Goal: Task Accomplishment & Management: Manage account settings

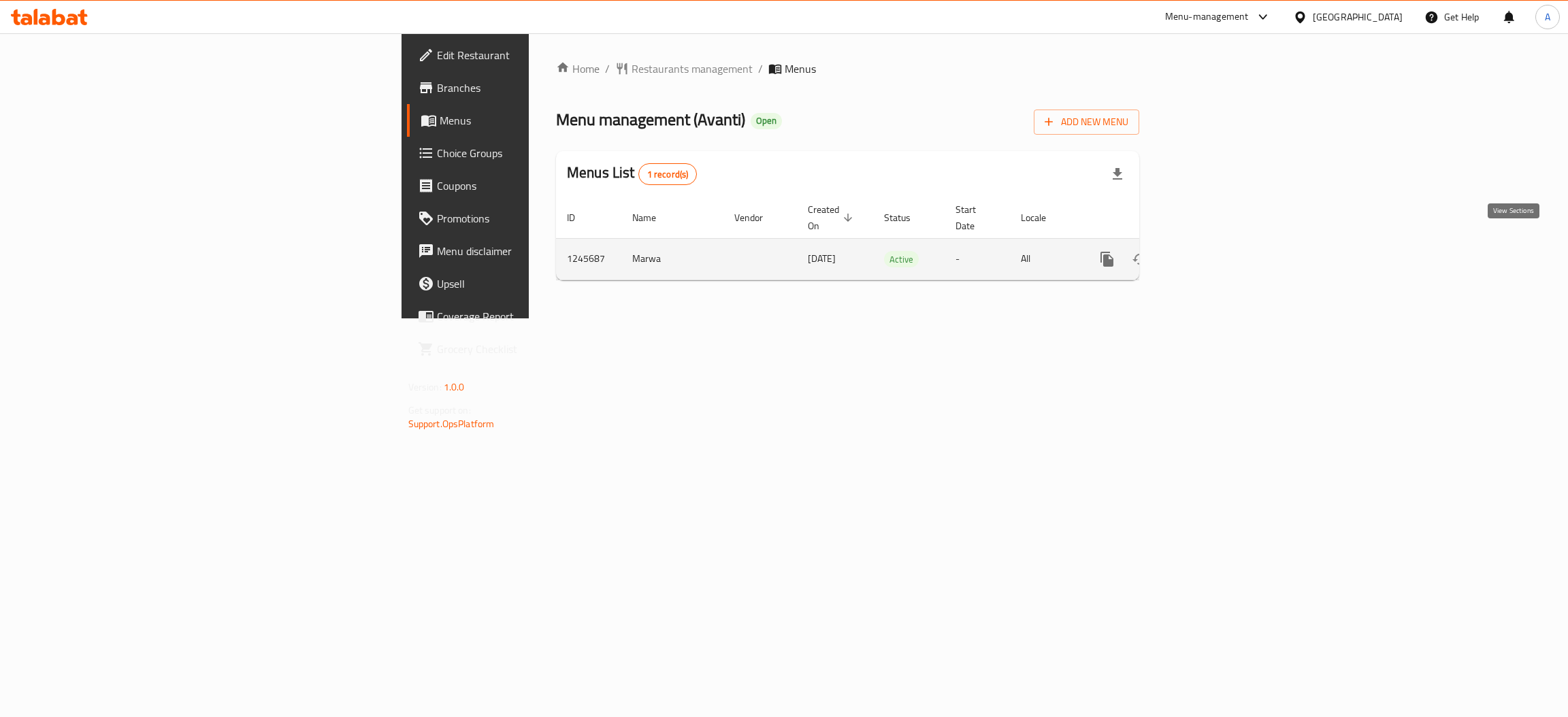
click at [1214, 251] on icon "enhanced table" at bounding box center [1205, 259] width 17 height 17
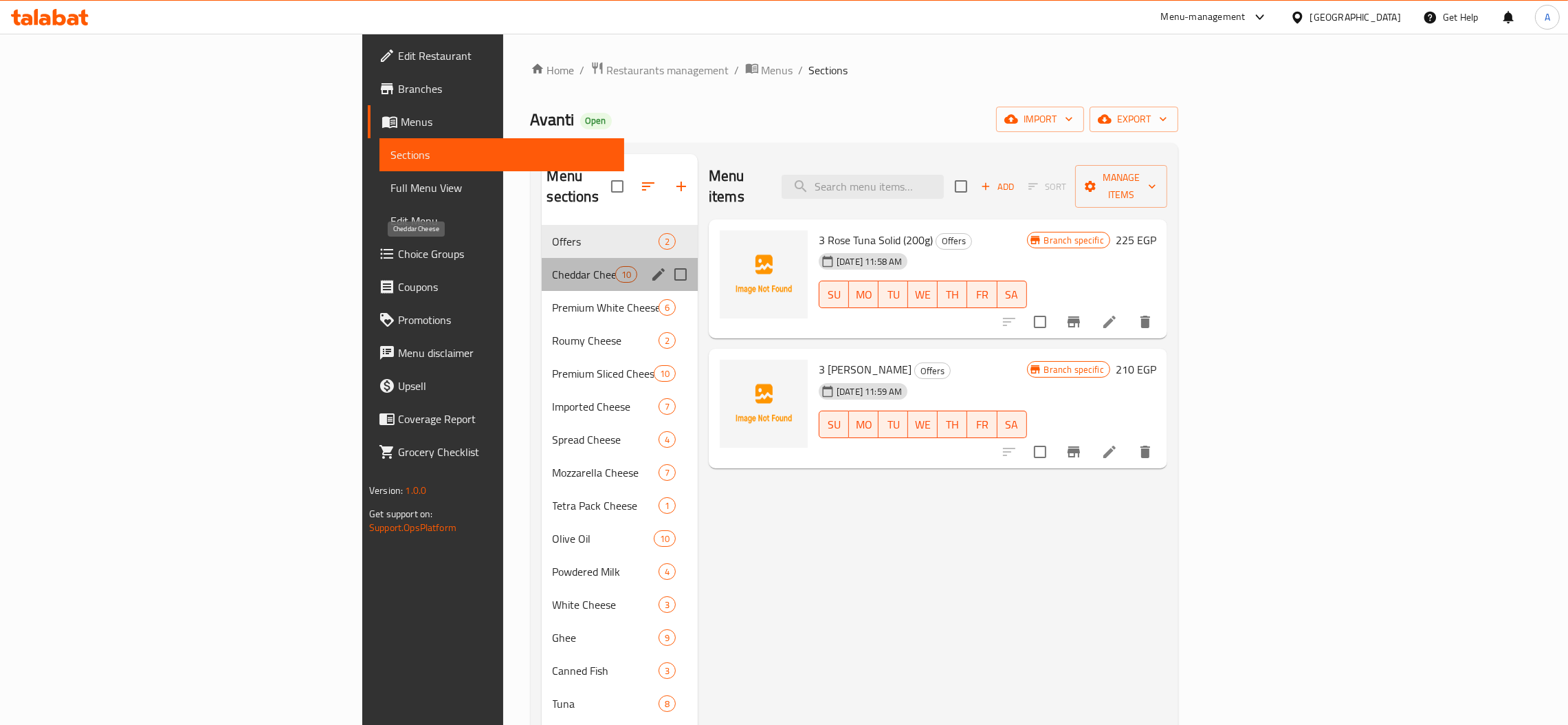
click at [553, 266] on span "Cheddar Cheese" at bounding box center [584, 274] width 63 height 17
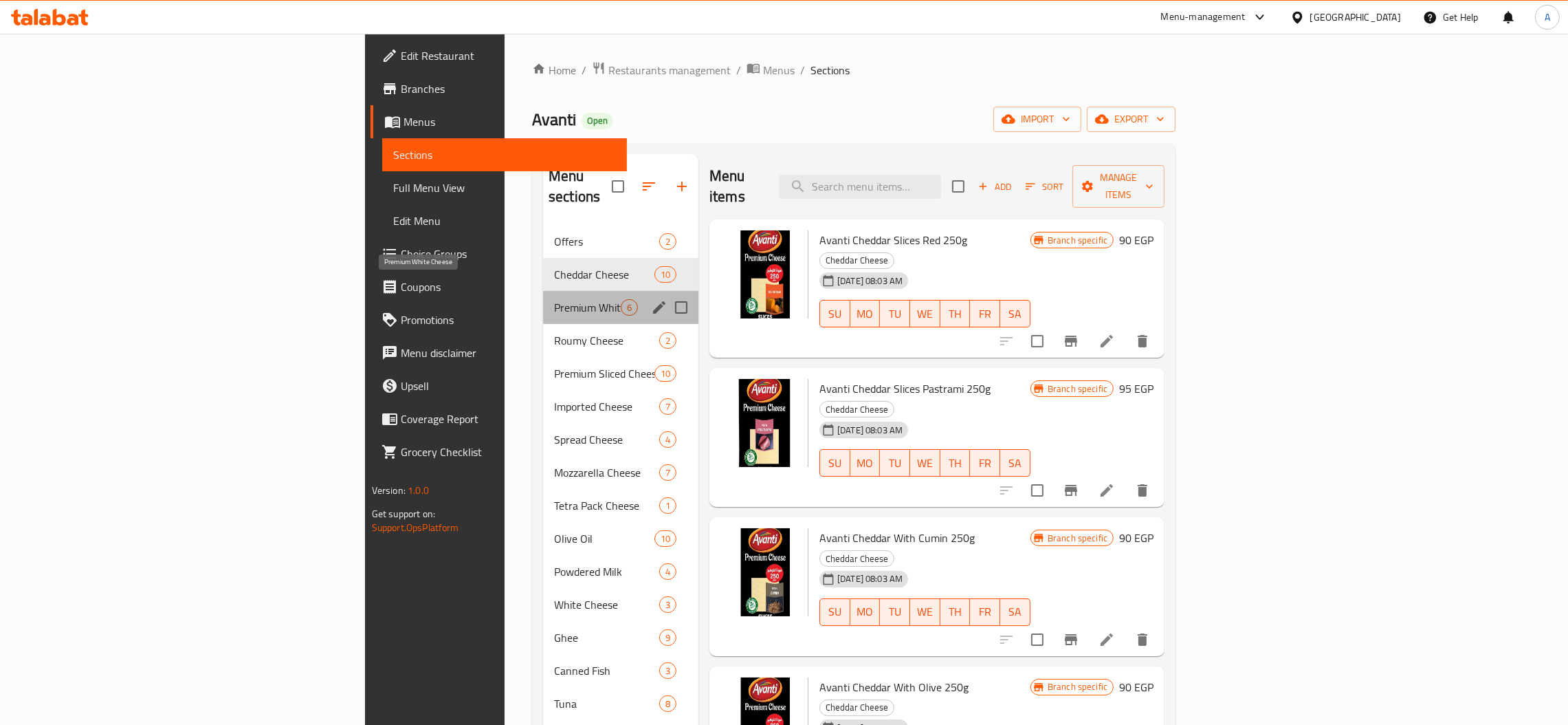
click at [555, 299] on span "Premium White Cheese" at bounding box center [588, 307] width 67 height 17
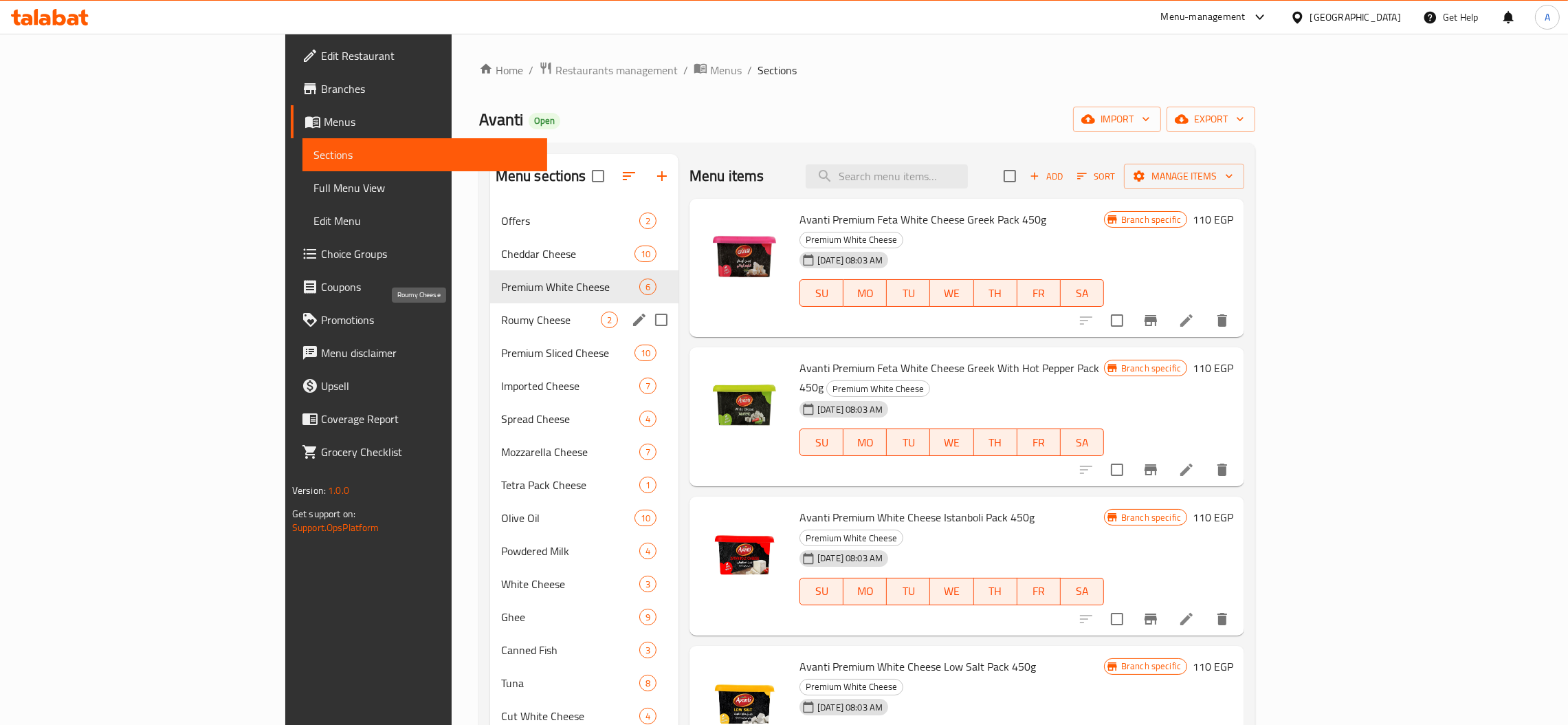
click at [502, 325] on span "Roumy Cheese" at bounding box center [552, 320] width 100 height 17
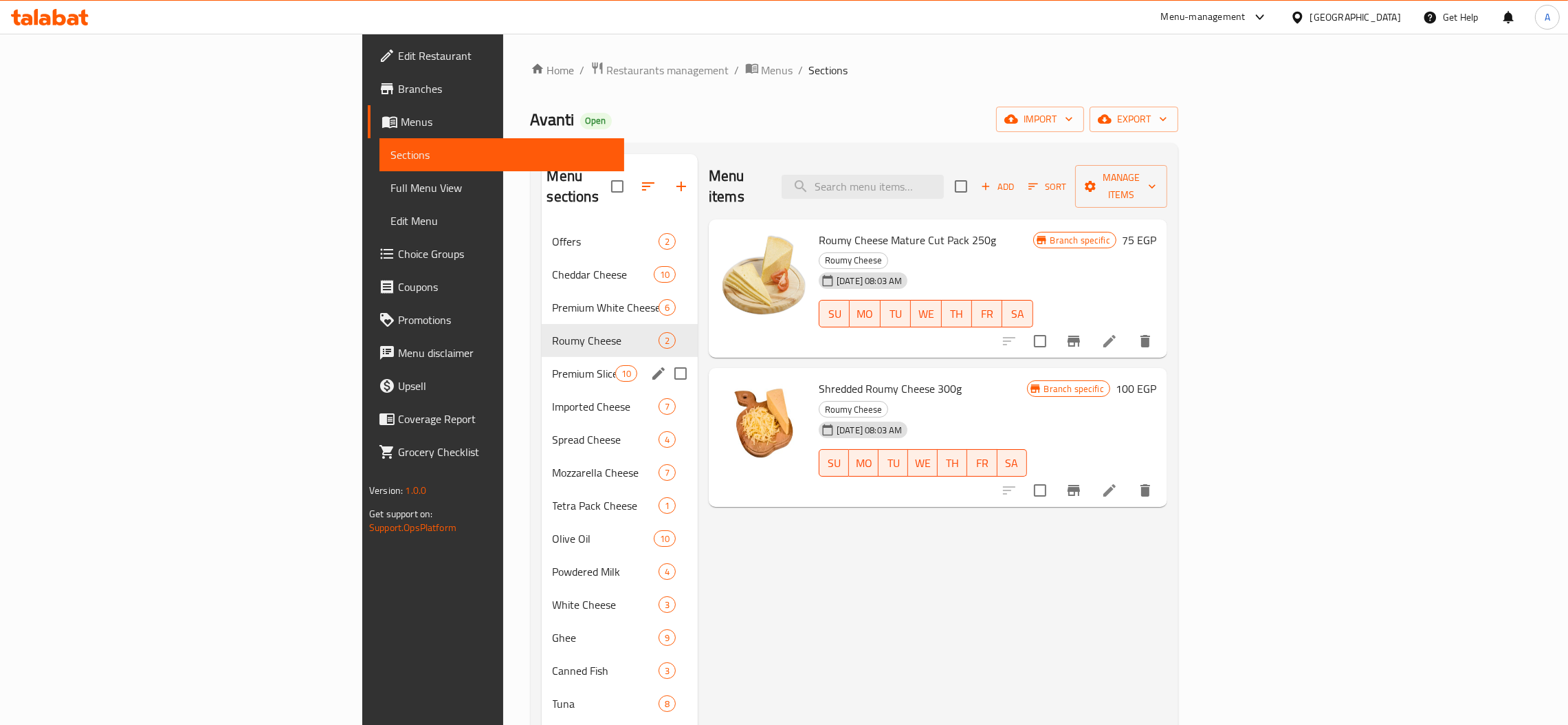
click at [542, 363] on div "Premium Sliced Cheese 10" at bounding box center [620, 373] width 157 height 33
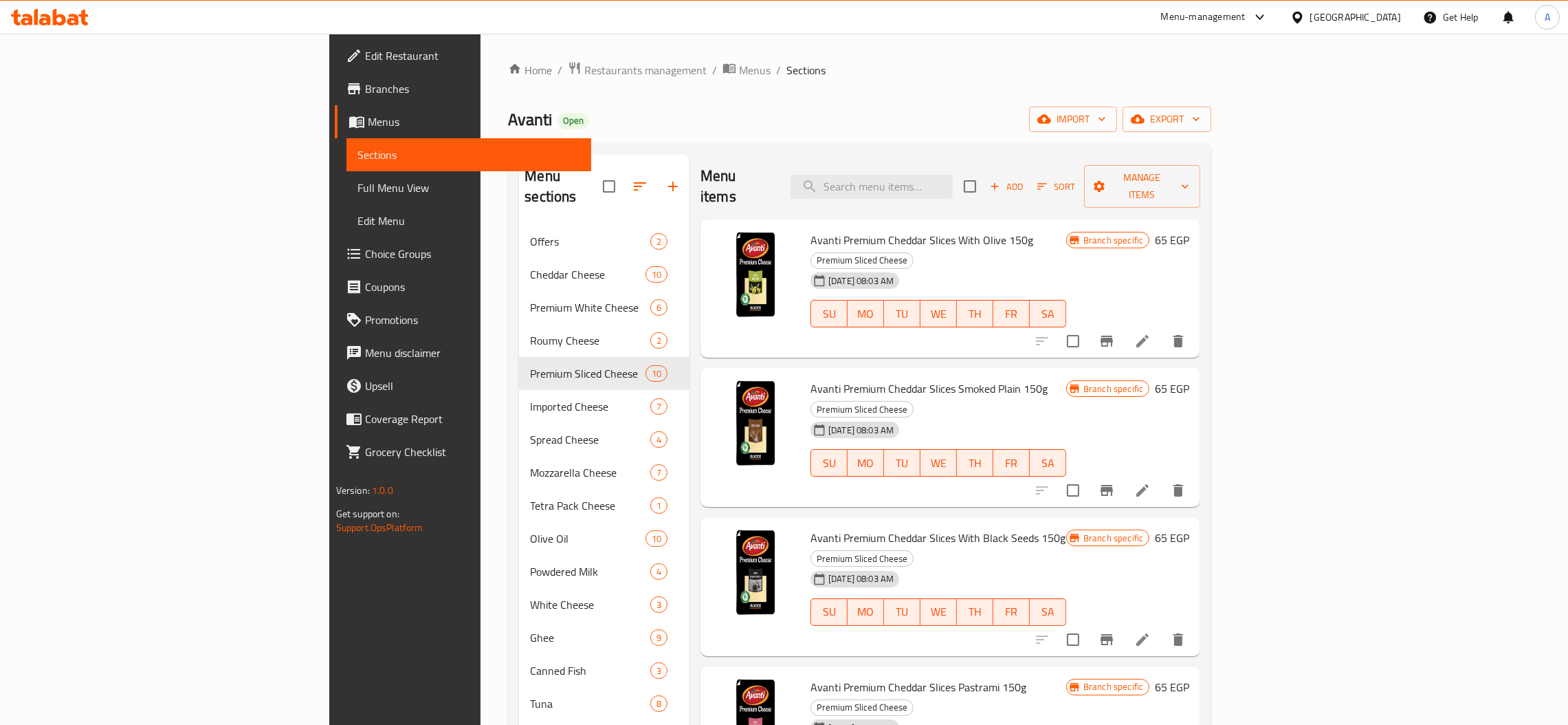
click at [365, 85] on span "Branches" at bounding box center [472, 89] width 215 height 17
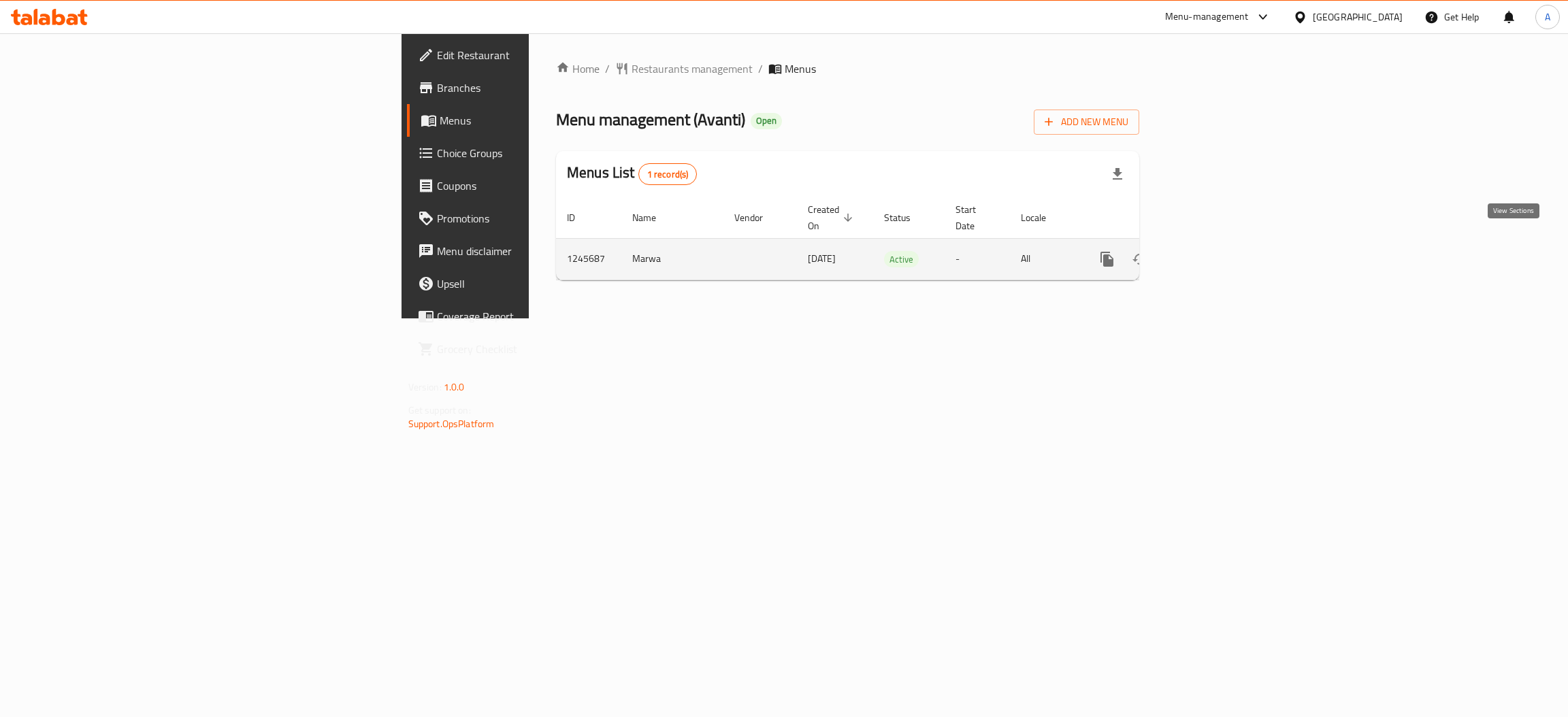
click at [1212, 253] on icon "enhanced table" at bounding box center [1205, 259] width 12 height 12
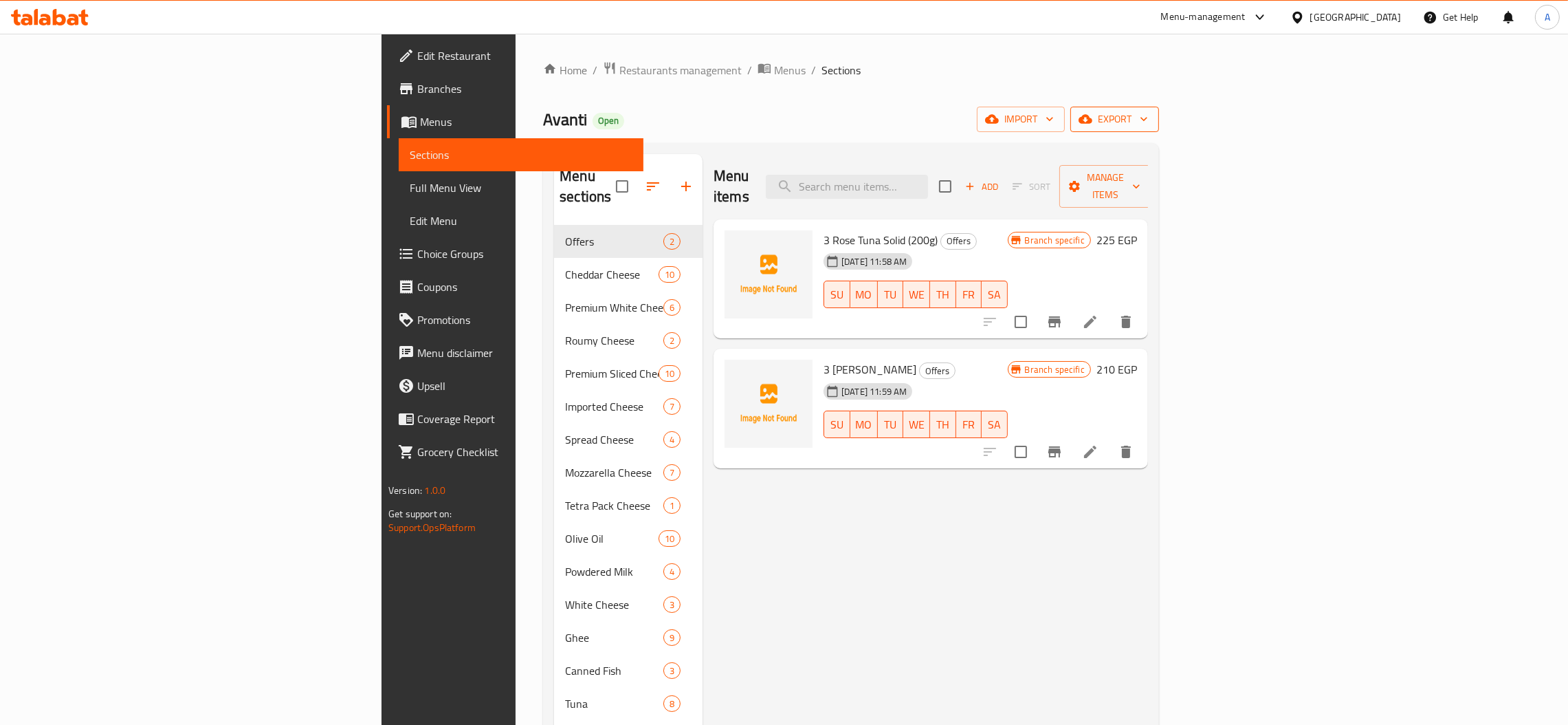
click at [1148, 118] on span "export" at bounding box center [1114, 119] width 67 height 17
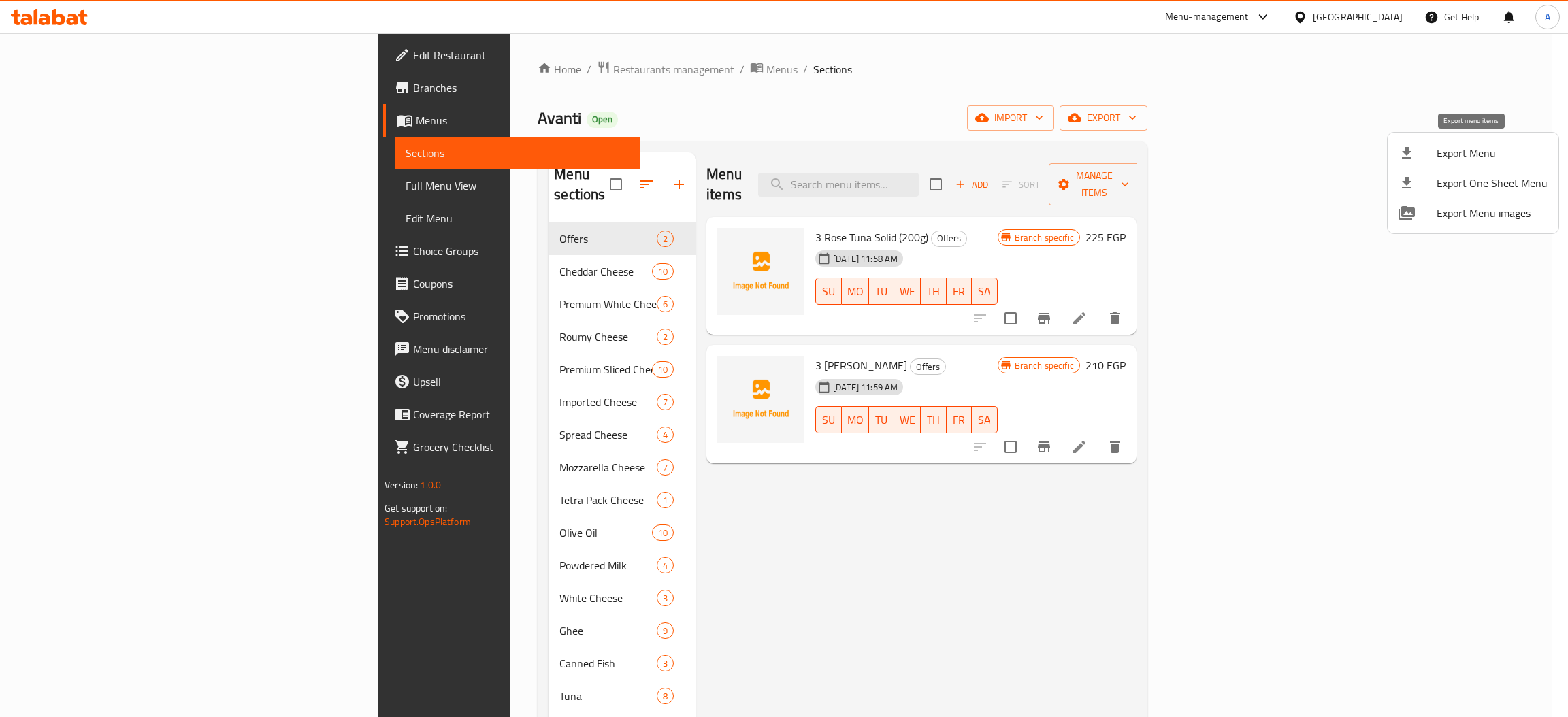
click at [1461, 146] on span "Export Menu" at bounding box center [1492, 153] width 111 height 17
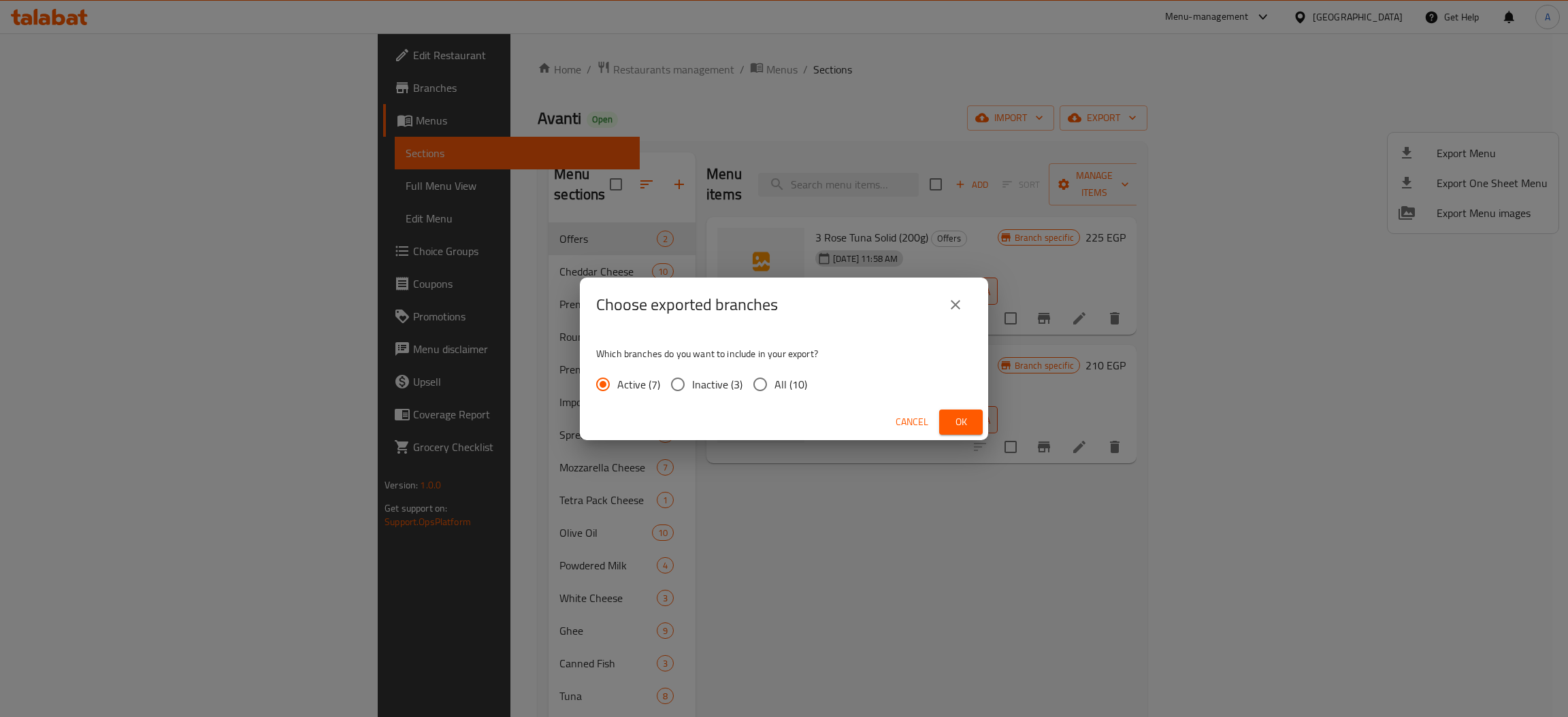
click at [758, 387] on input "All (10)" at bounding box center [760, 384] width 29 height 29
radio input "true"
click at [968, 422] on span "Ok" at bounding box center [962, 421] width 22 height 17
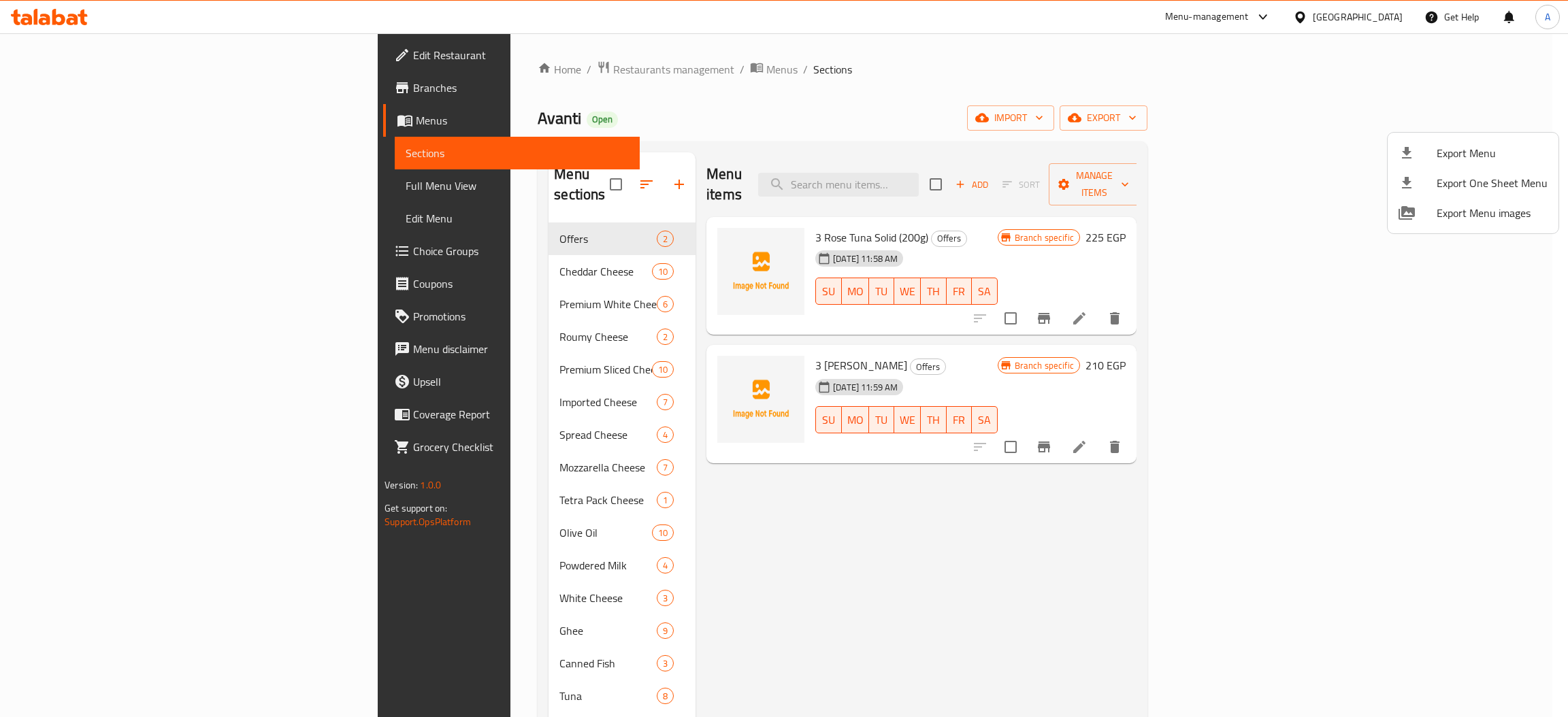
click at [72, 85] on div at bounding box center [784, 358] width 1568 height 717
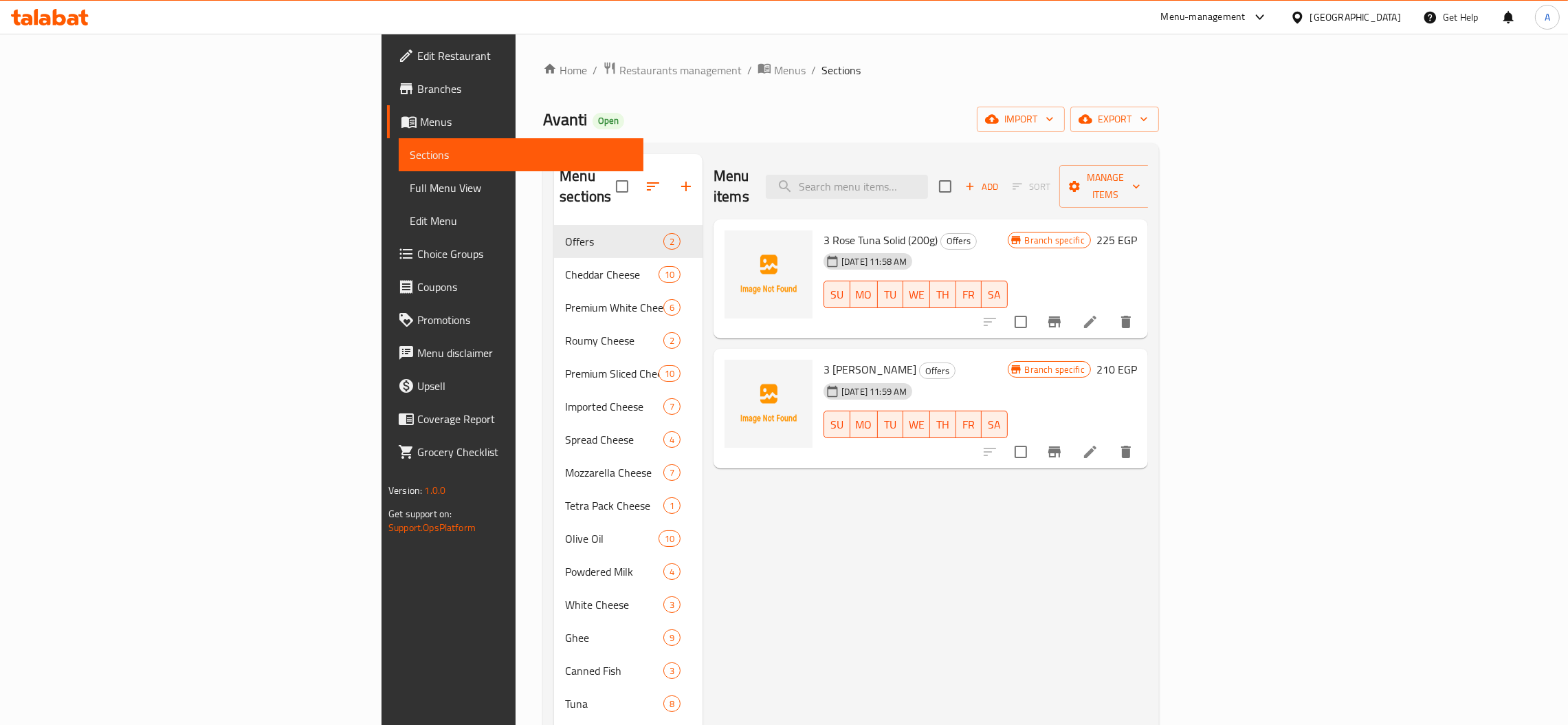
click at [418, 86] on span "Branches" at bounding box center [525, 89] width 215 height 17
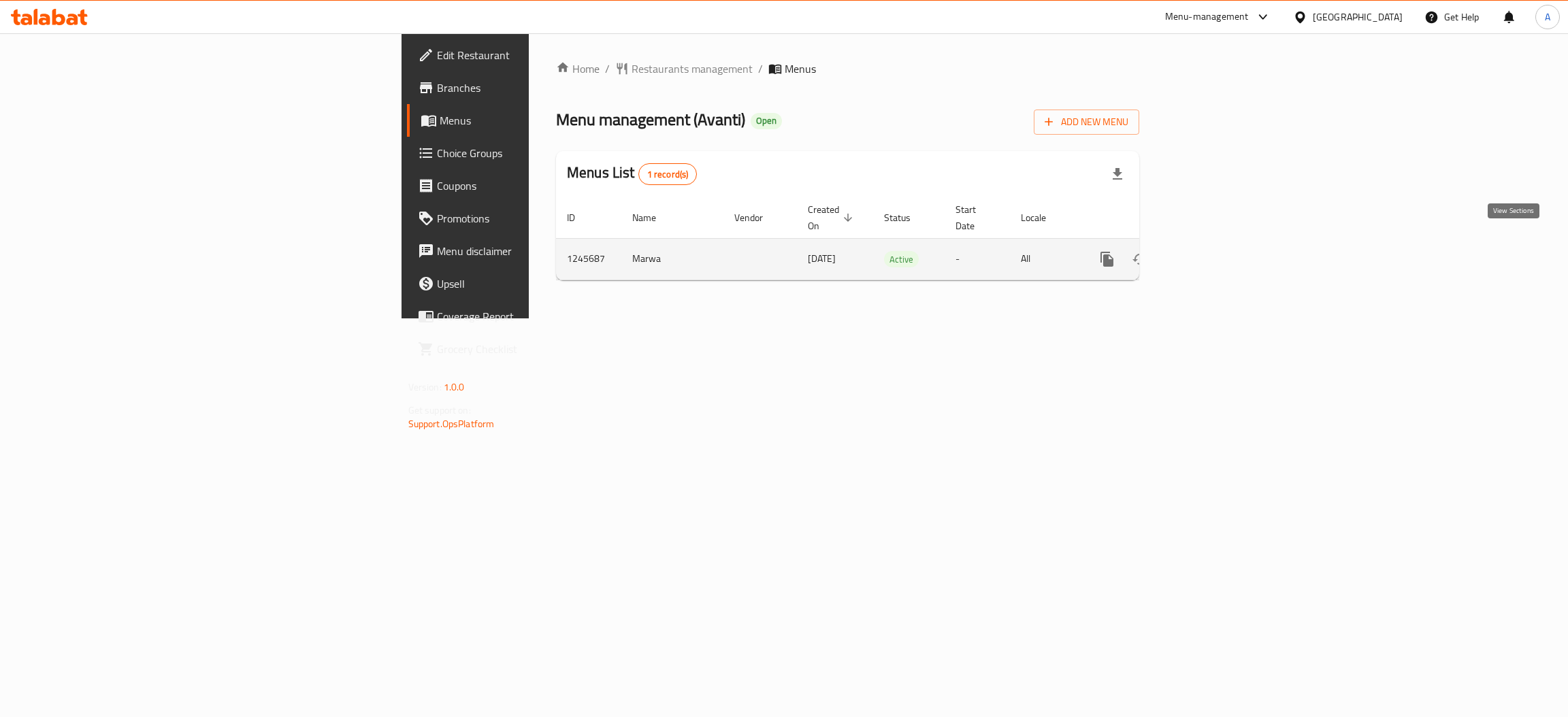
click at [1214, 251] on icon "enhanced table" at bounding box center [1205, 259] width 17 height 17
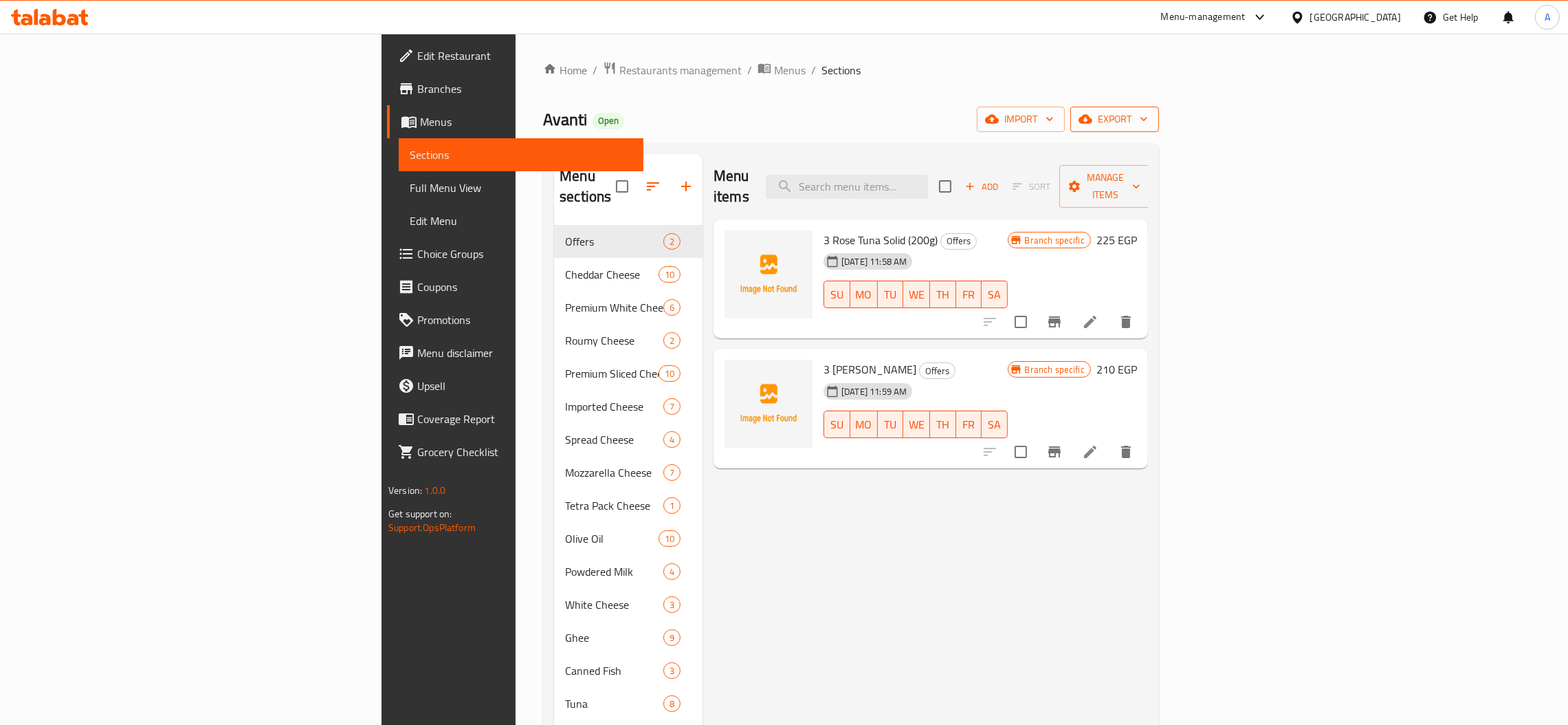
click at [1148, 121] on span "export" at bounding box center [1114, 119] width 67 height 17
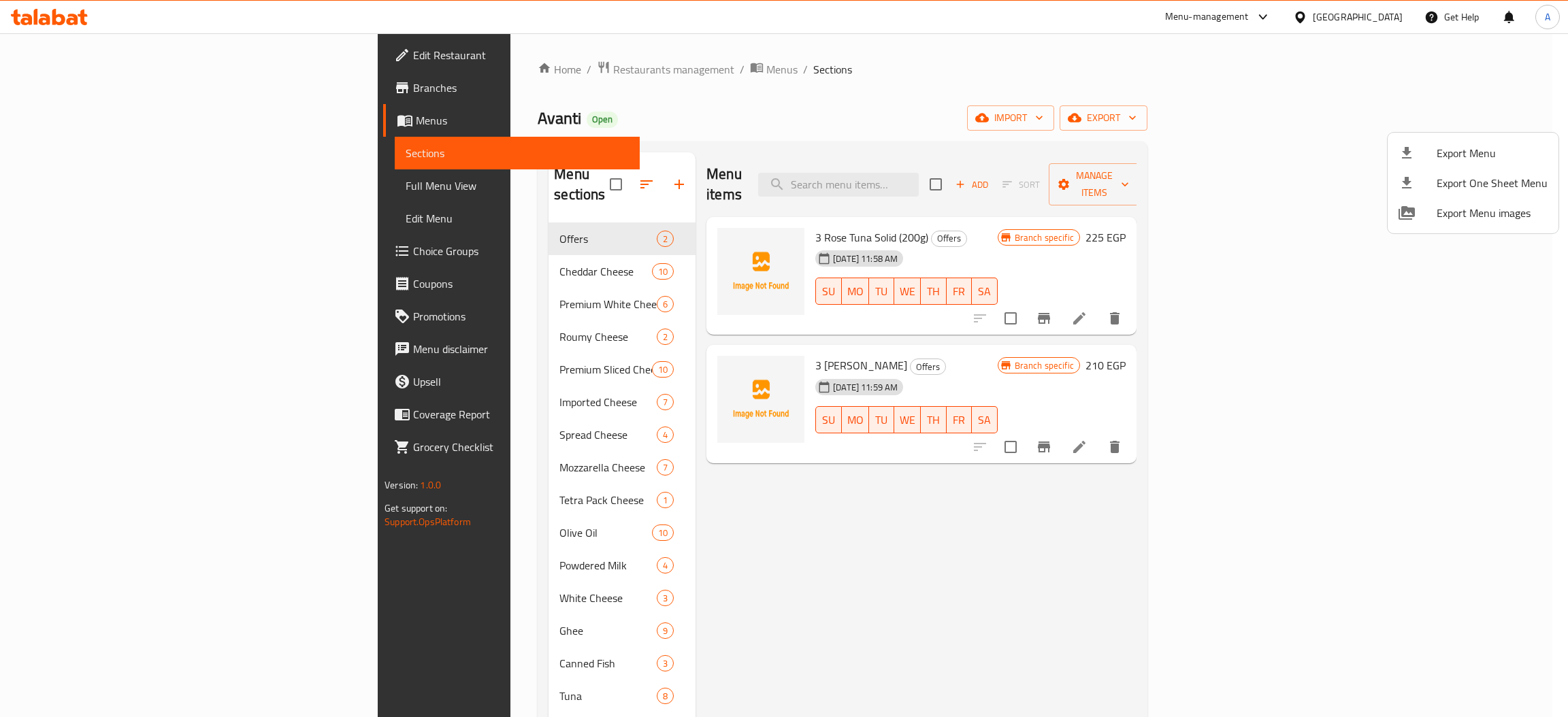
click at [1320, 151] on div at bounding box center [784, 358] width 1568 height 717
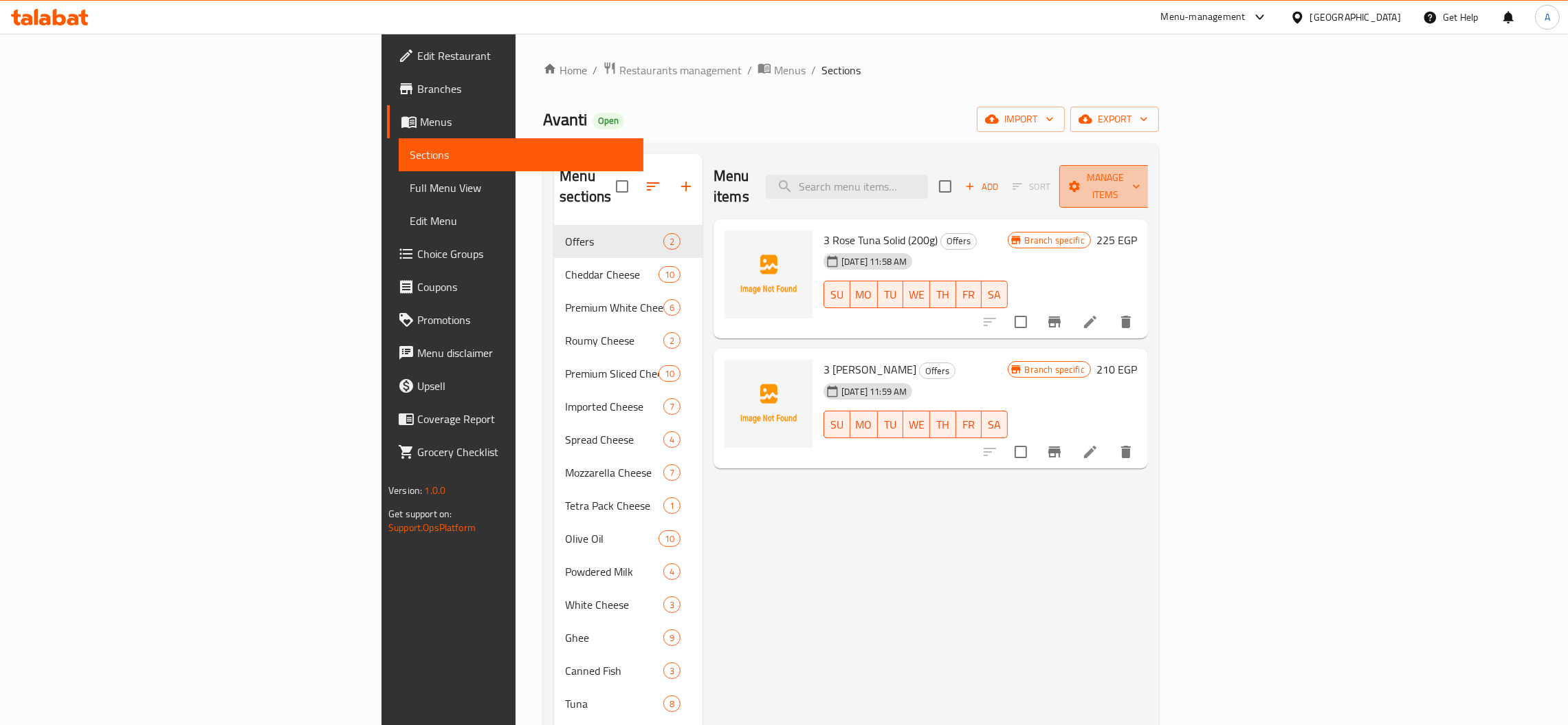
click at [1140, 176] on span "Manage items" at bounding box center [1105, 186] width 70 height 34
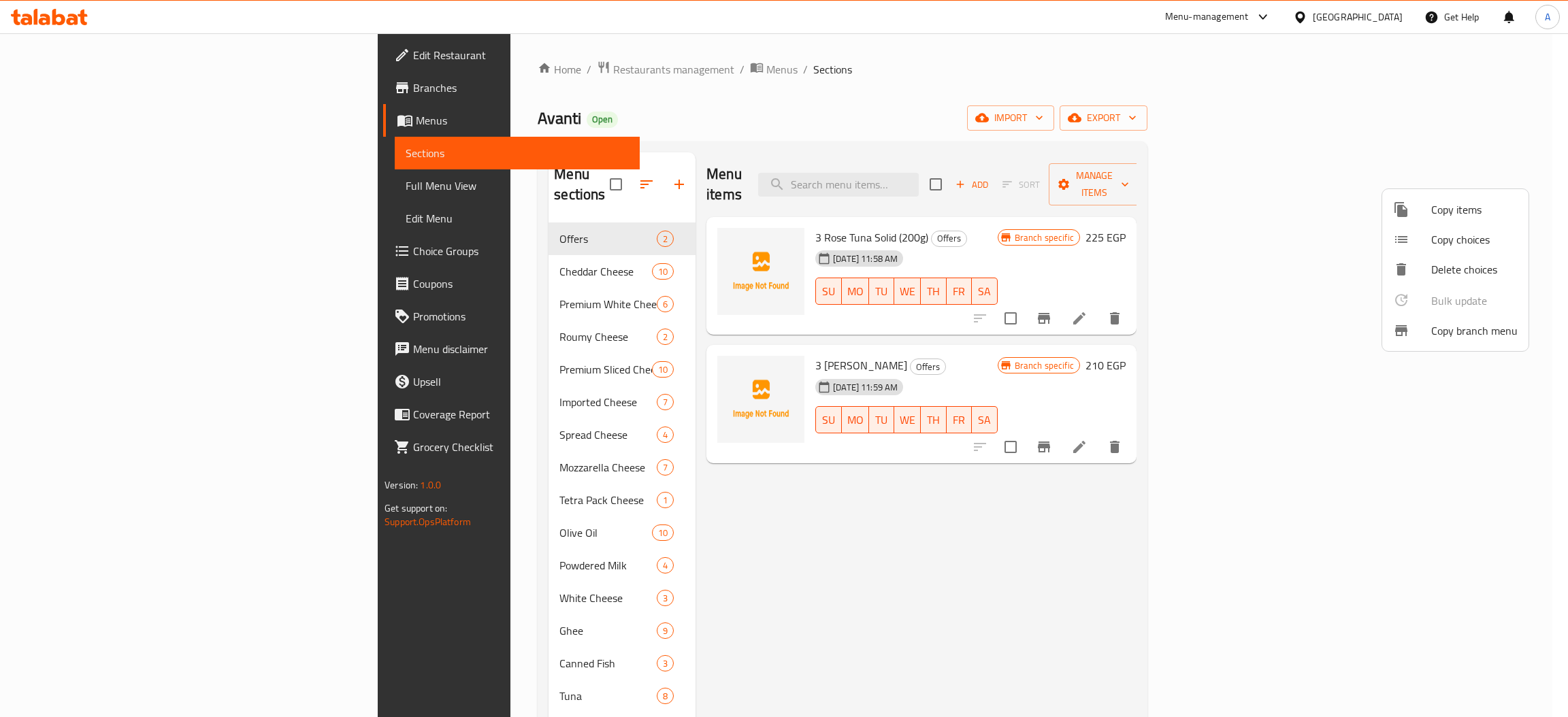
click at [1424, 330] on div at bounding box center [1412, 330] width 39 height 17
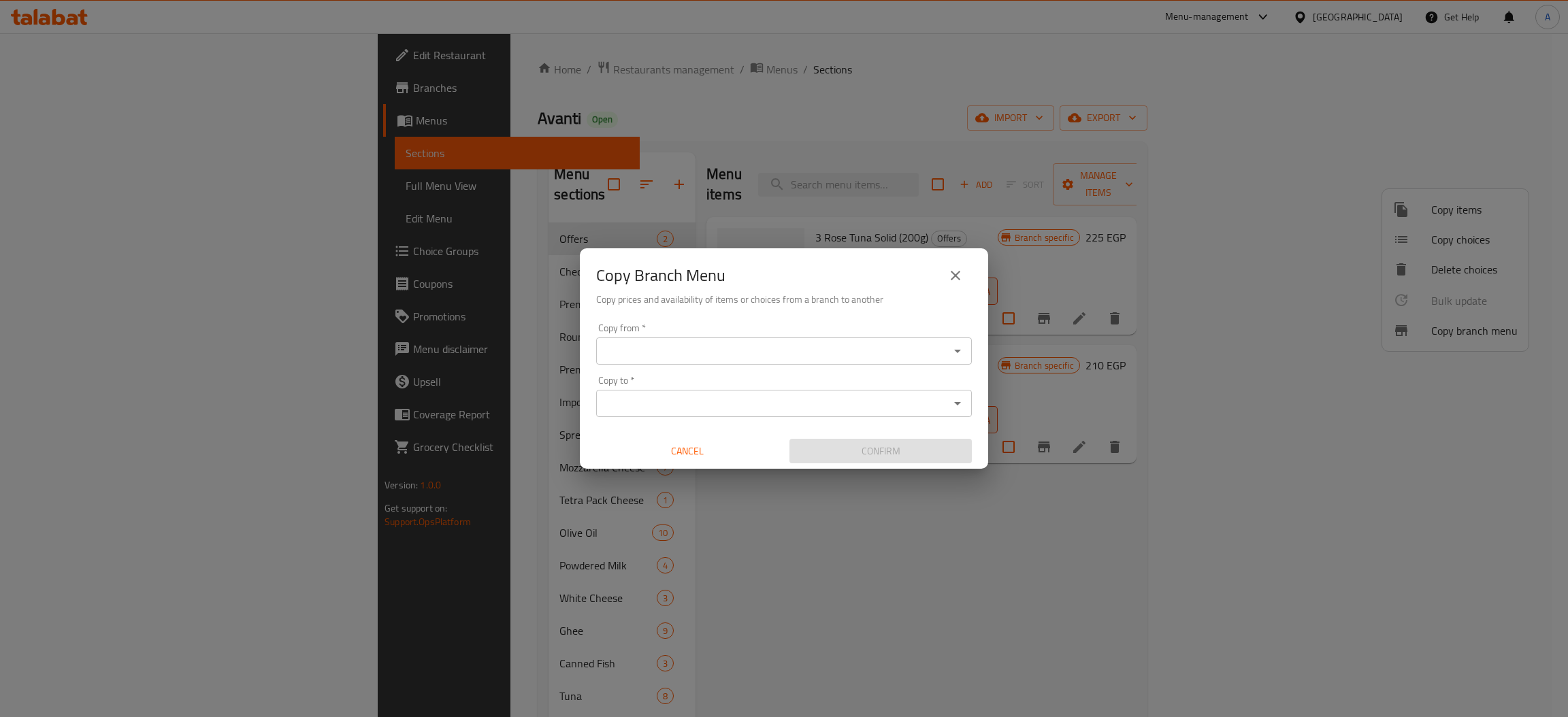
click at [788, 354] on input "Copy from   *" at bounding box center [773, 350] width 345 height 19
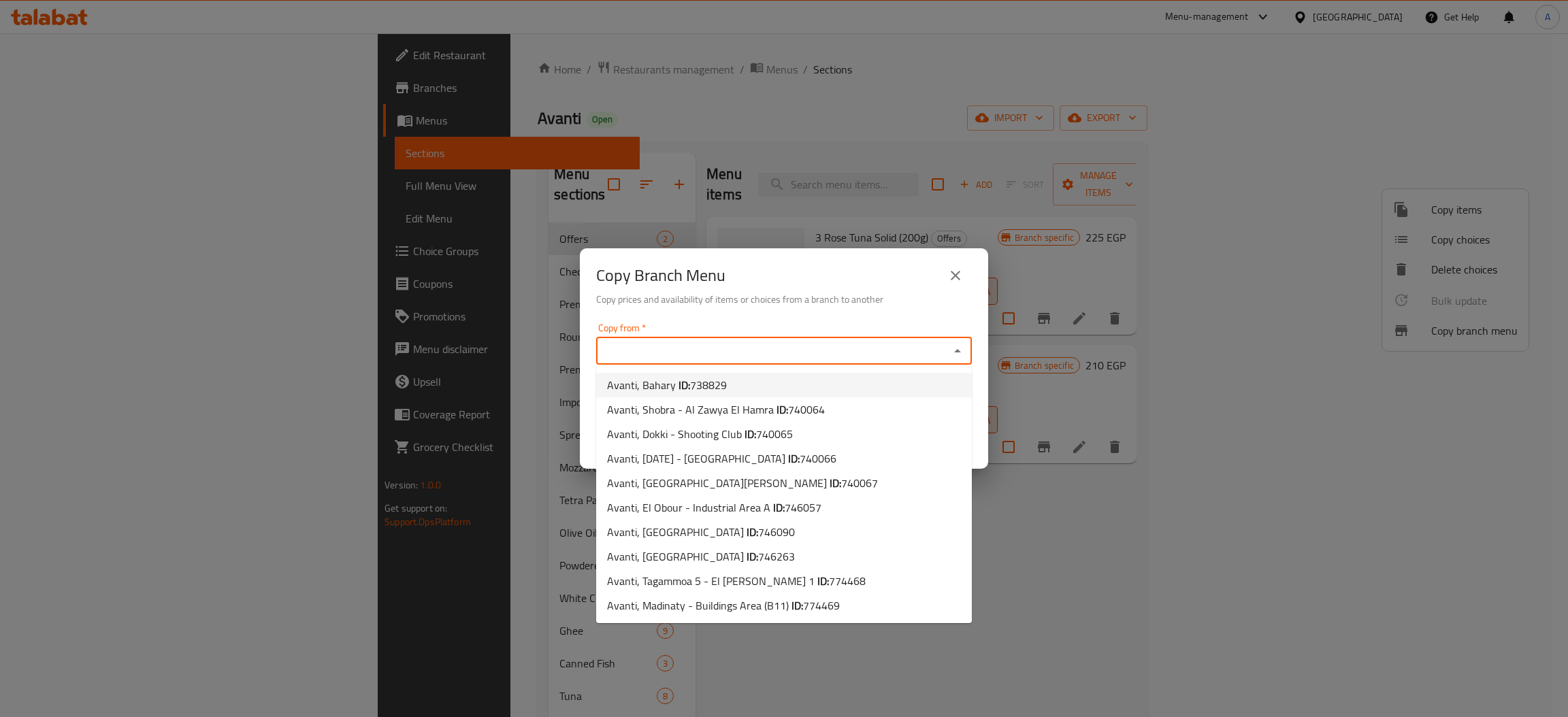
click at [778, 392] on li "Avanti, Bahary ID: 738829" at bounding box center [784, 385] width 376 height 25
type input "Avanti, Bahary"
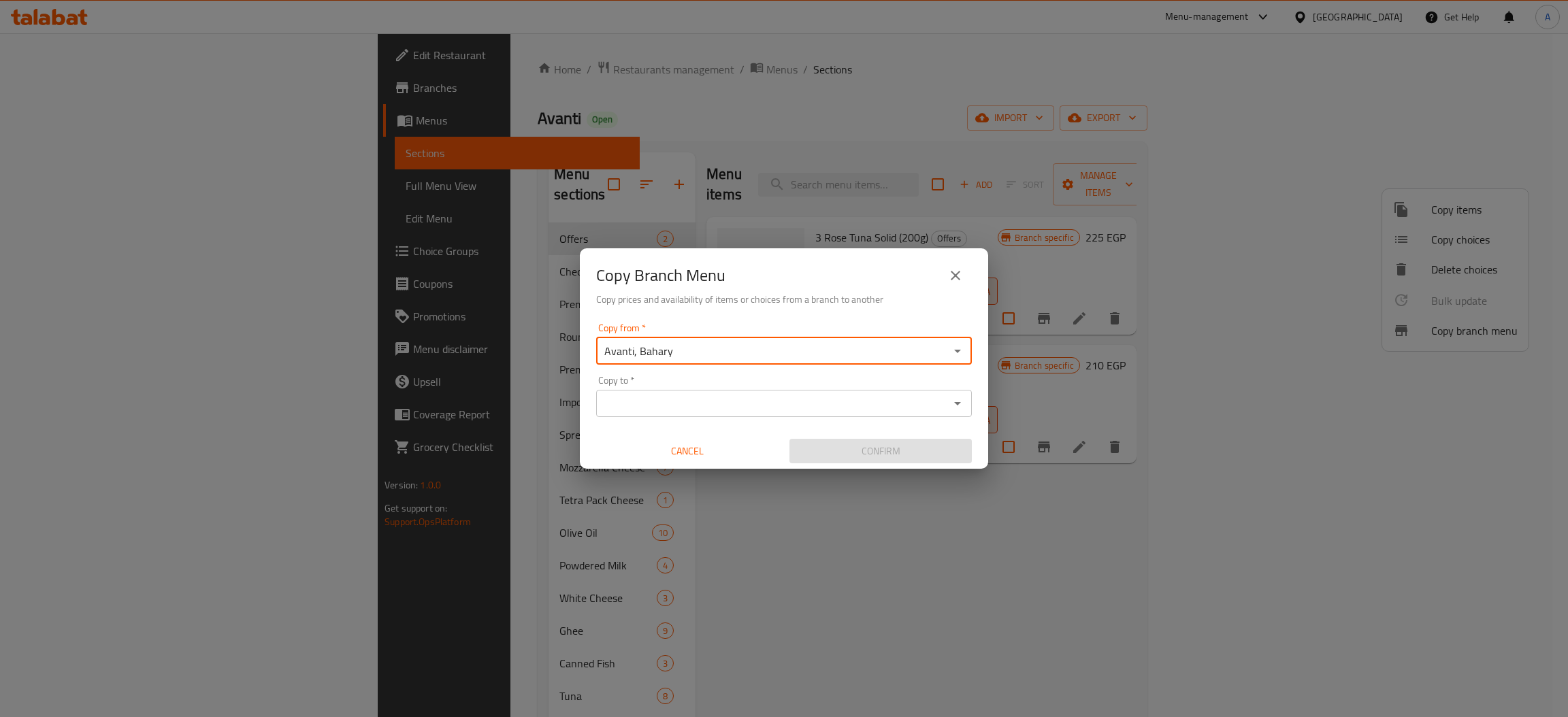
click at [766, 402] on input "Copy to   *" at bounding box center [773, 403] width 345 height 19
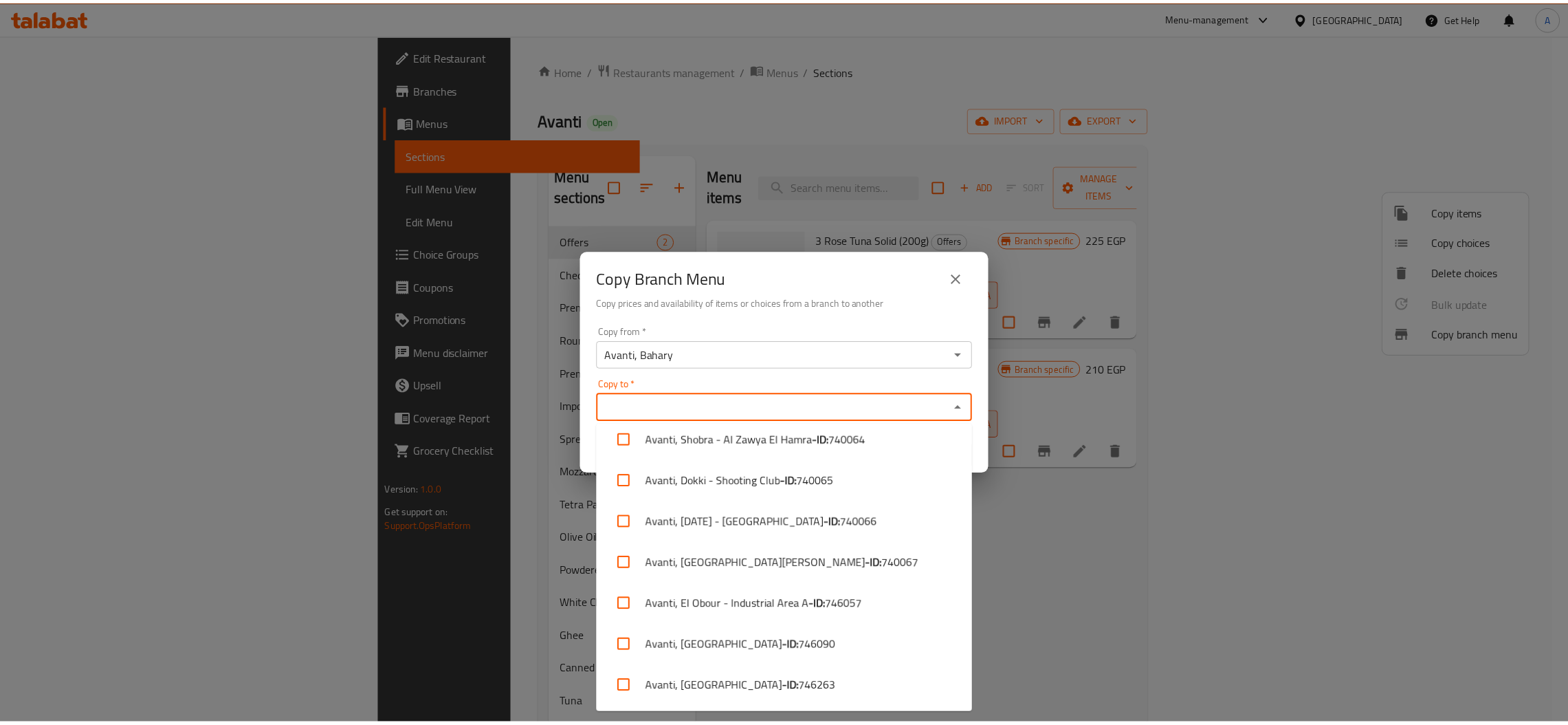
scroll to position [133, 0]
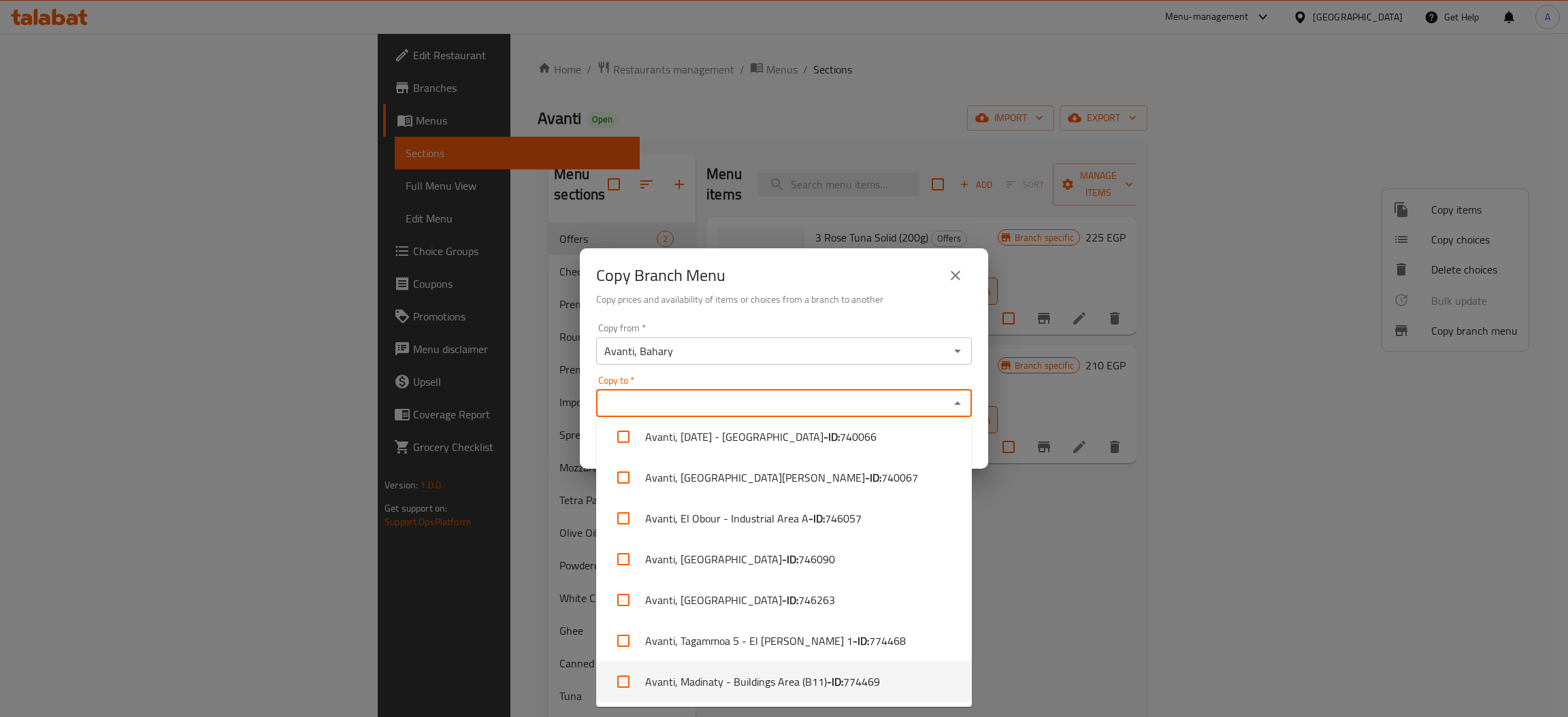
click at [787, 681] on li "Avanti, Madinaty - Buildings Area (B11) - ID: 774469" at bounding box center [784, 681] width 376 height 41
checkbox input "true"
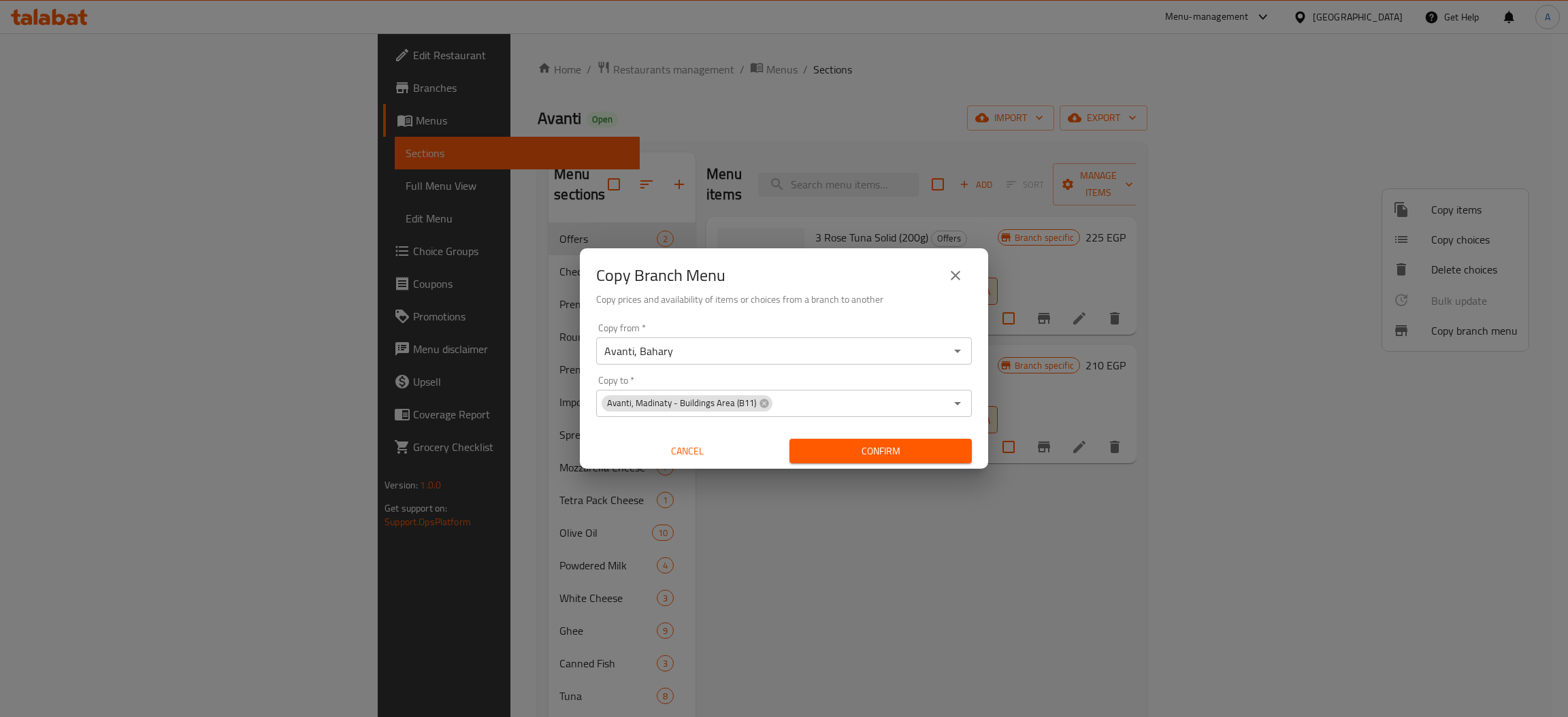
click at [1011, 618] on div "Copy Branch Menu Copy prices and availability of items or choices from a branch…" at bounding box center [784, 358] width 1568 height 717
click at [918, 455] on span "Confirm" at bounding box center [880, 451] width 160 height 17
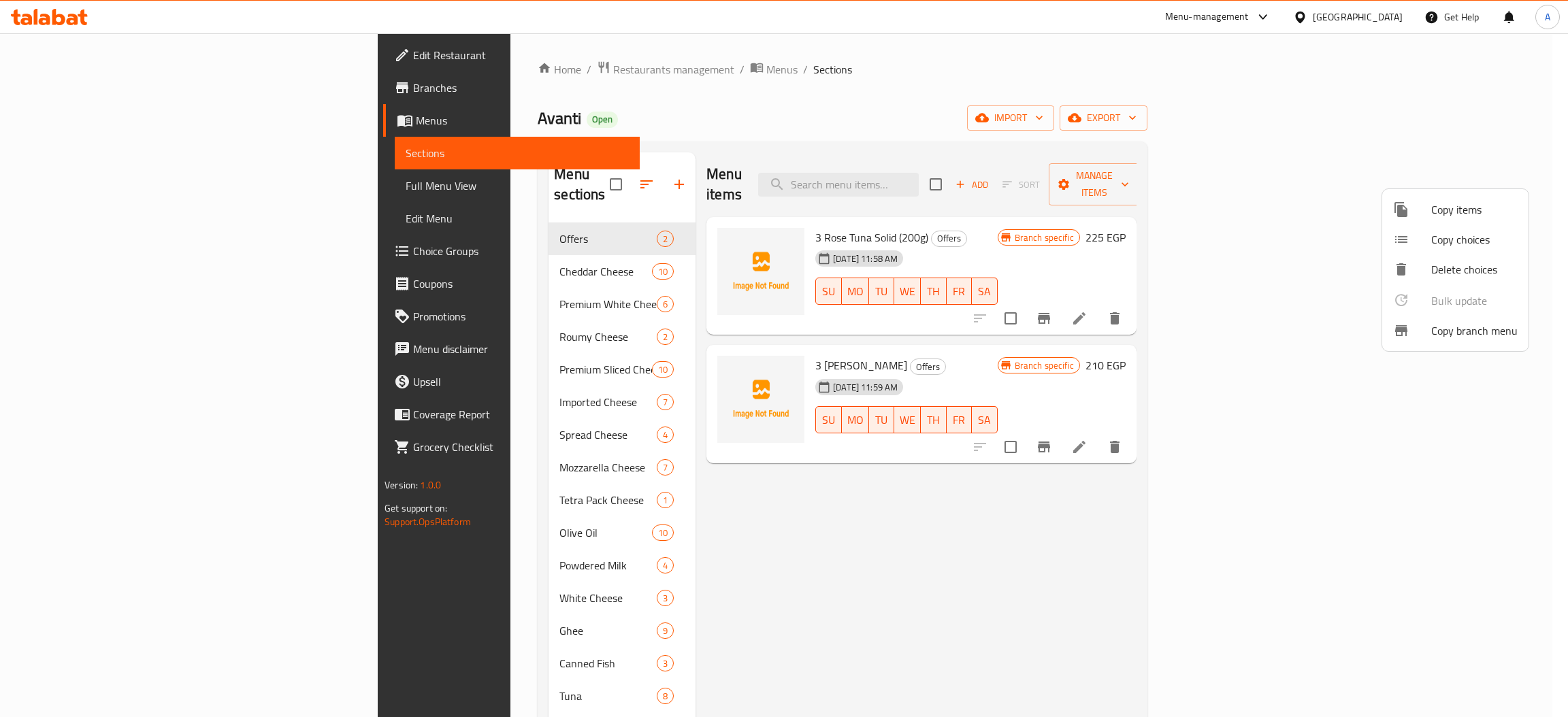
drag, startPoint x: 1214, startPoint y: 132, endPoint x: 1337, endPoint y: 166, distance: 127.6
click at [1216, 132] on div at bounding box center [784, 358] width 1568 height 717
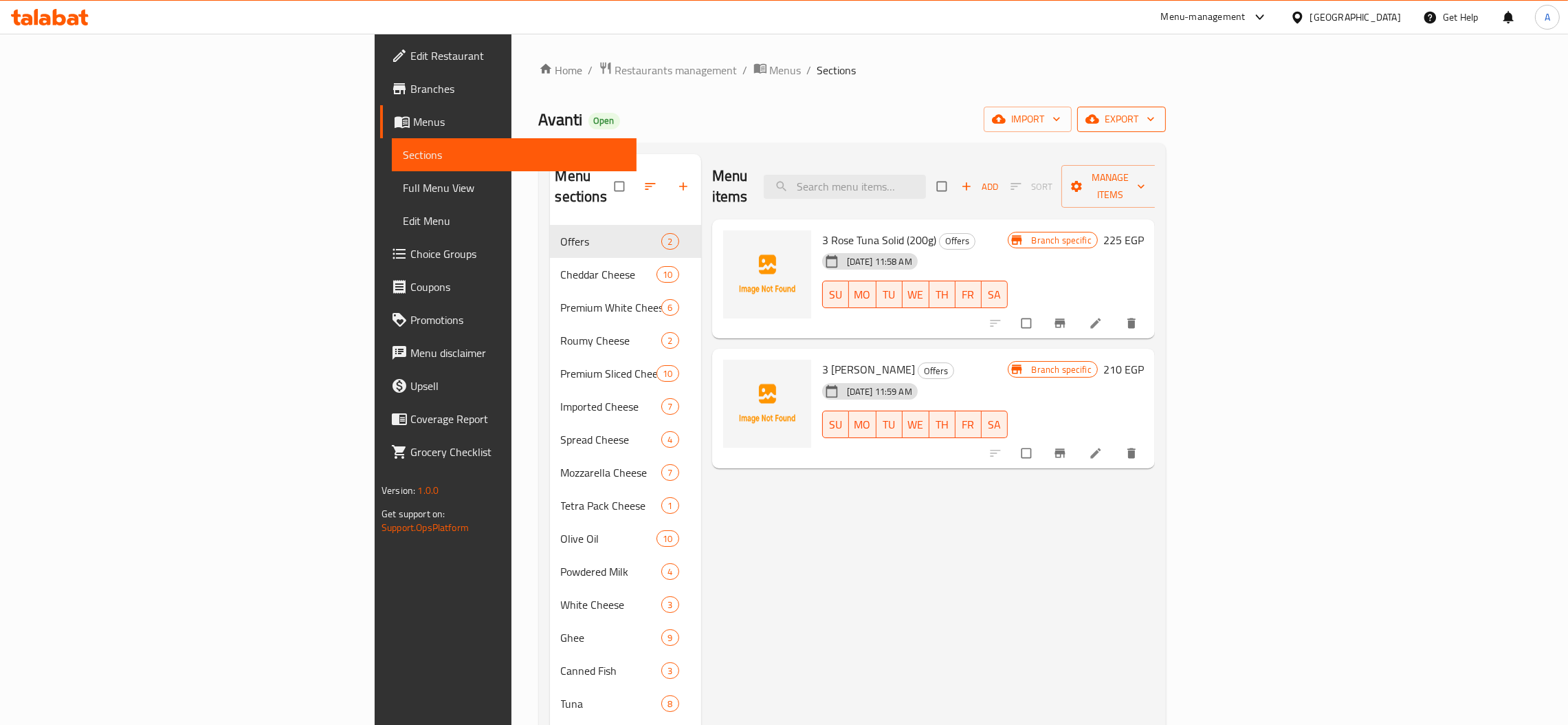
click at [1155, 116] on span "export" at bounding box center [1121, 119] width 67 height 17
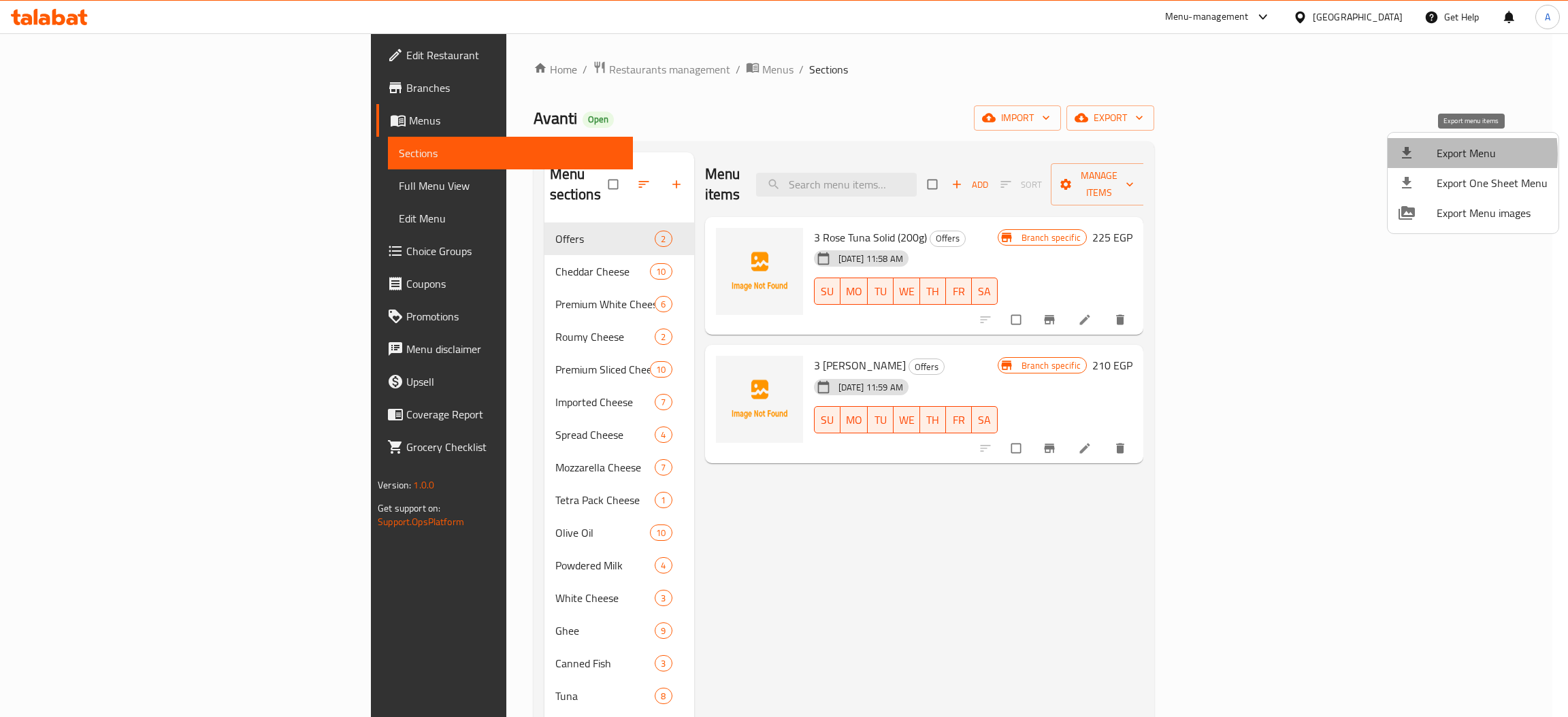
click at [1428, 154] on div at bounding box center [1418, 153] width 39 height 17
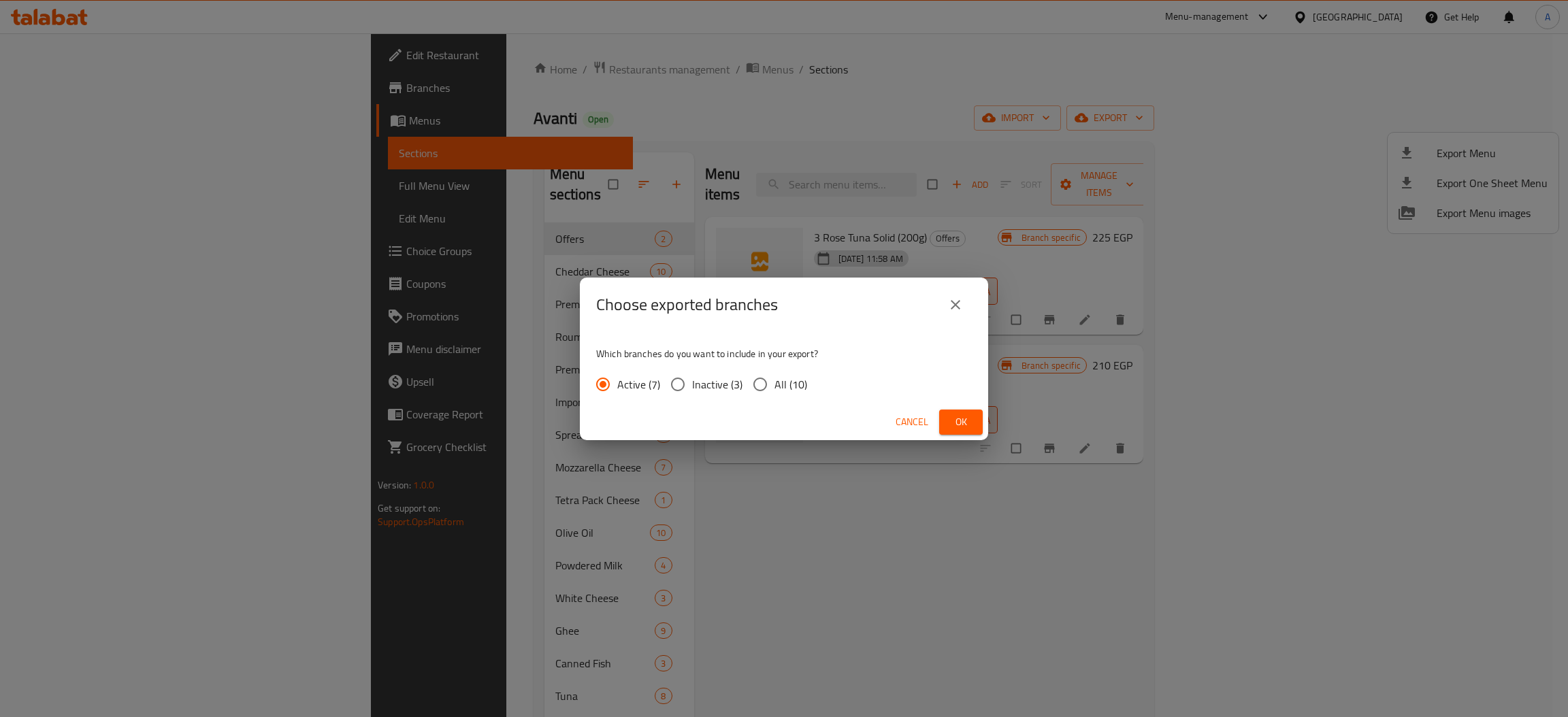
click at [799, 398] on label "All (10)" at bounding box center [777, 384] width 61 height 29
click at [775, 398] on input "All (10)" at bounding box center [760, 384] width 29 height 29
radio input "true"
click at [957, 430] on span "Ok" at bounding box center [962, 421] width 22 height 17
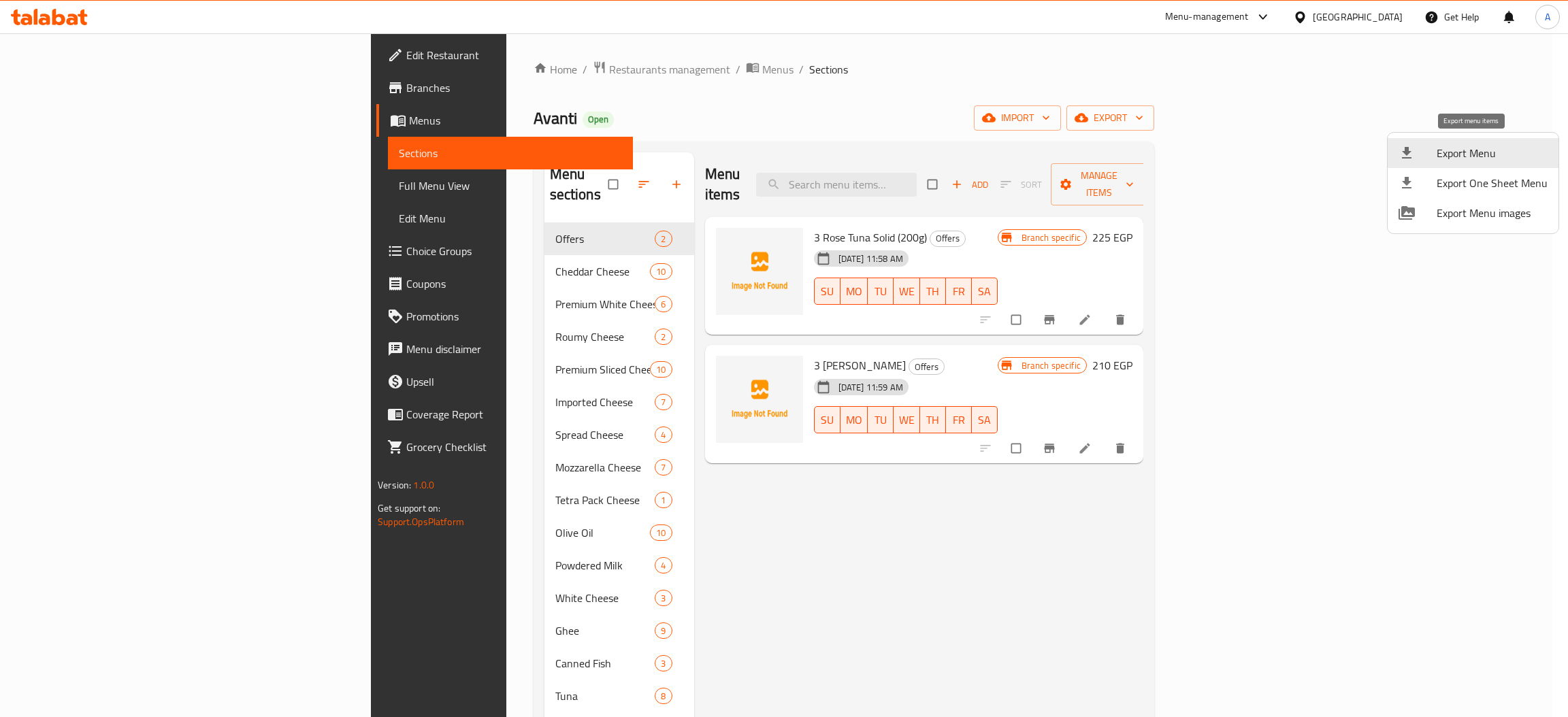
click at [87, 115] on div at bounding box center [784, 358] width 1568 height 717
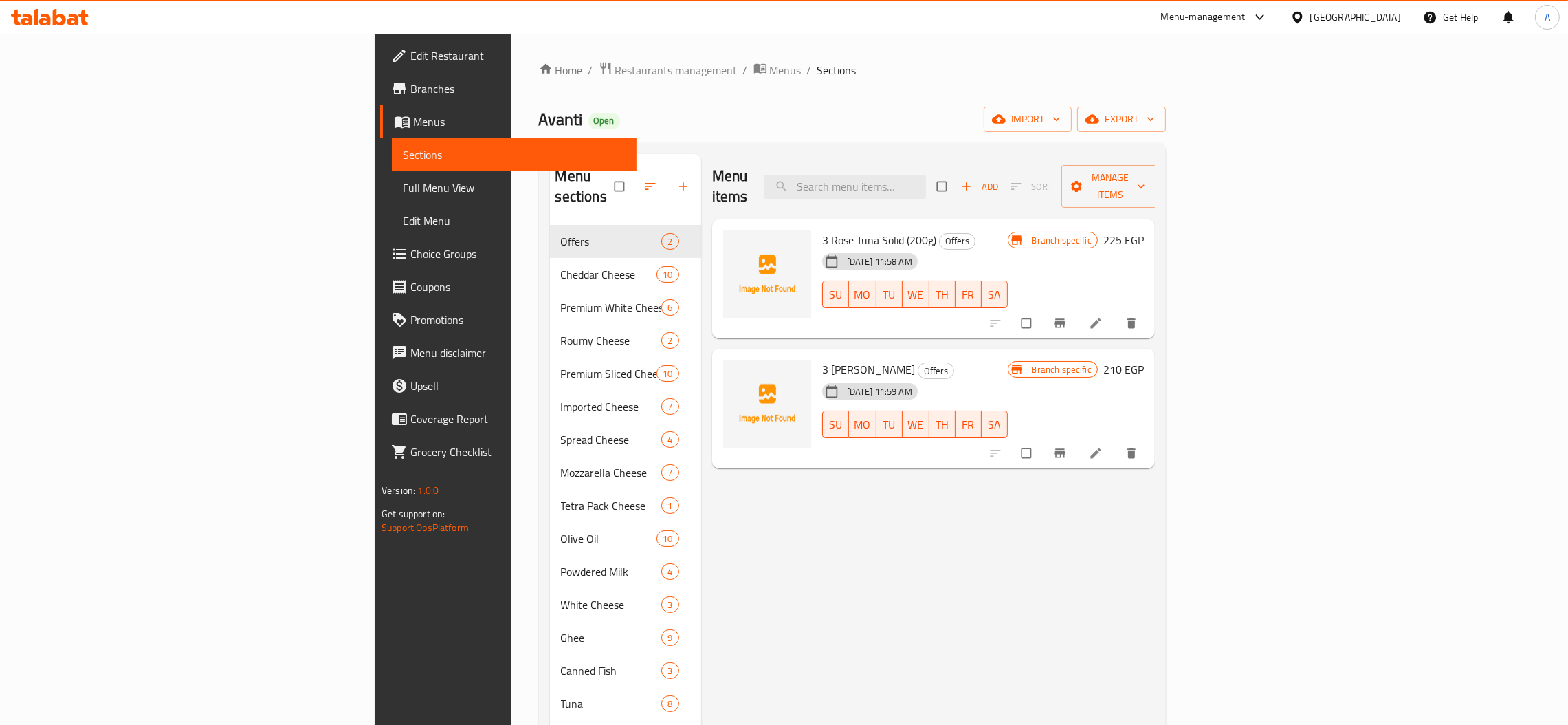
click at [411, 83] on span "Branches" at bounding box center [518, 89] width 215 height 17
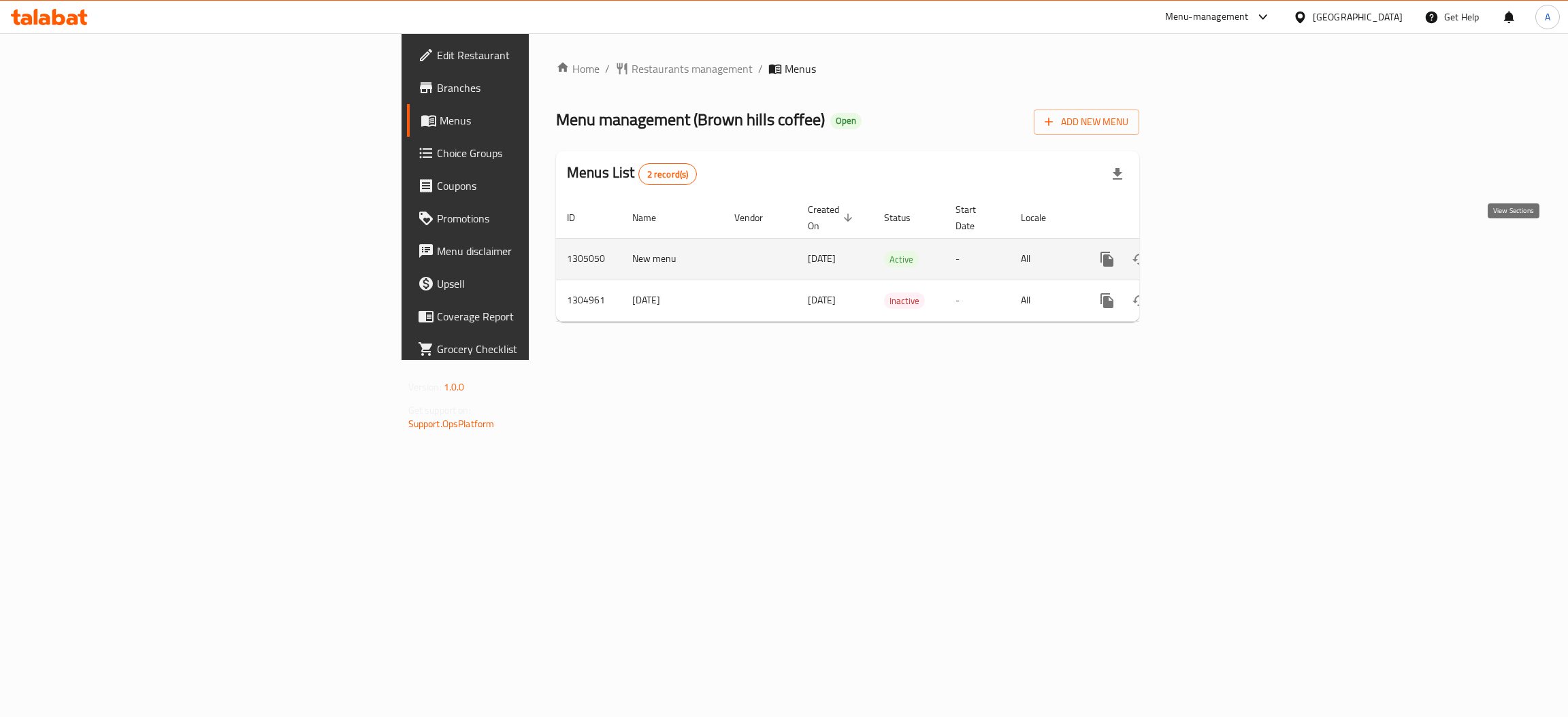
click at [1214, 251] on icon "enhanced table" at bounding box center [1205, 259] width 17 height 17
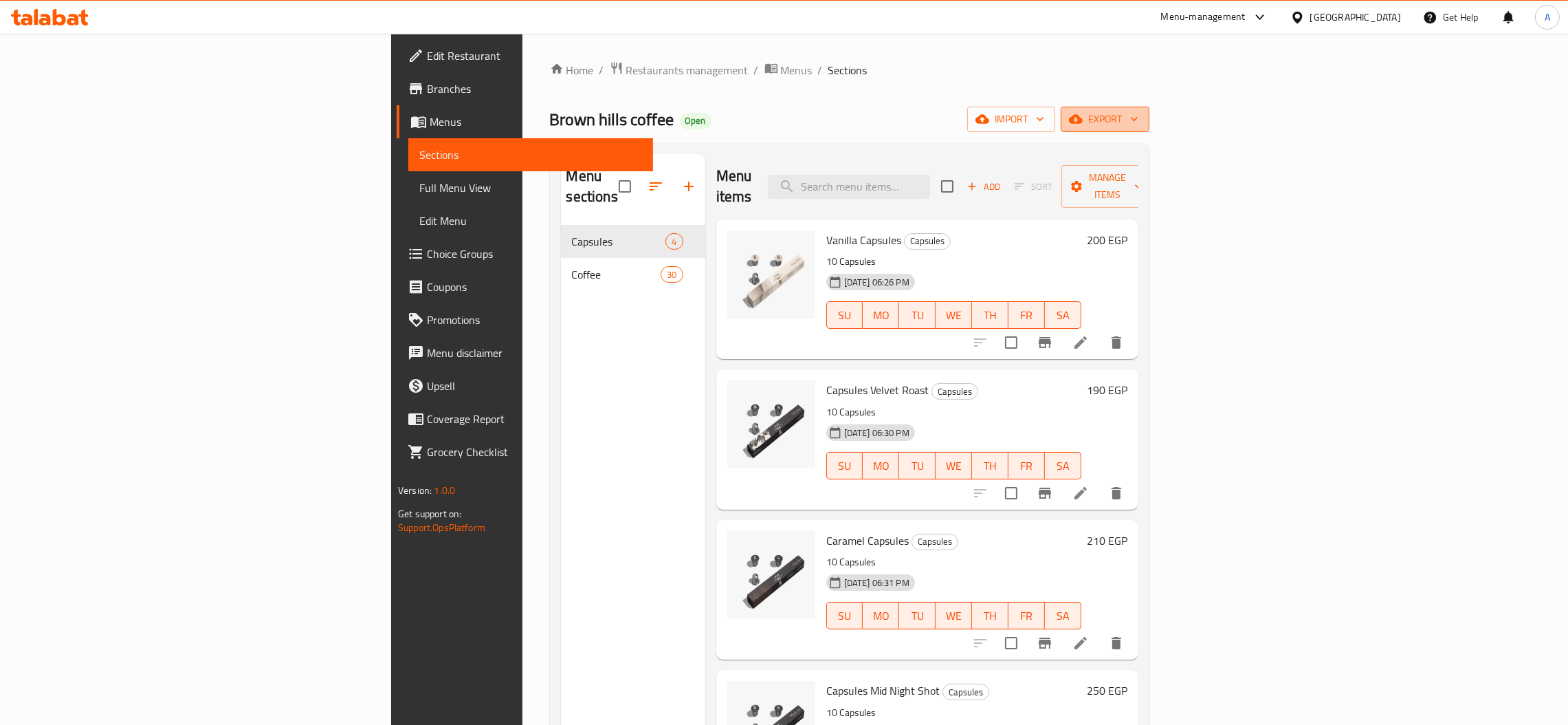
click at [1138, 123] on span "export" at bounding box center [1105, 119] width 67 height 17
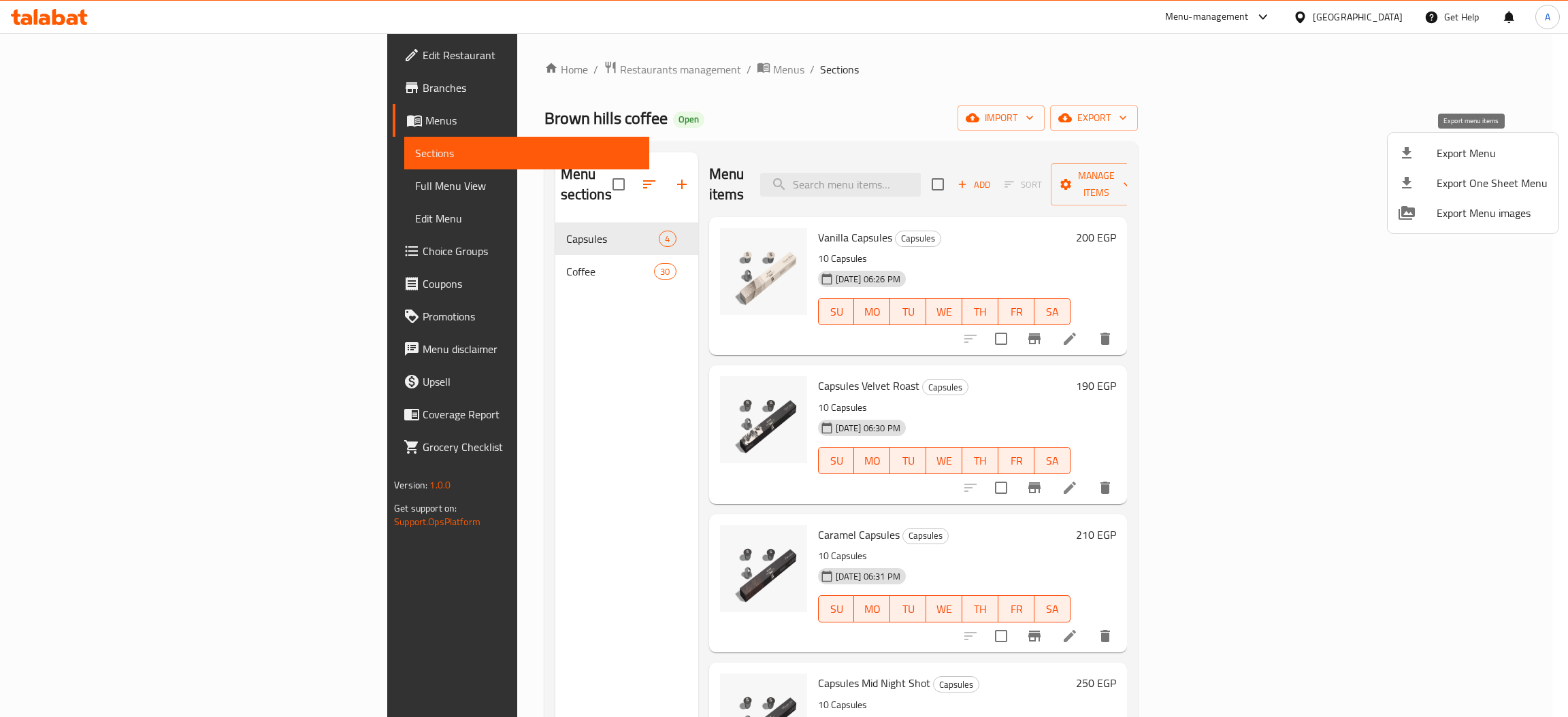
click at [1451, 155] on span "Export Menu" at bounding box center [1492, 153] width 111 height 17
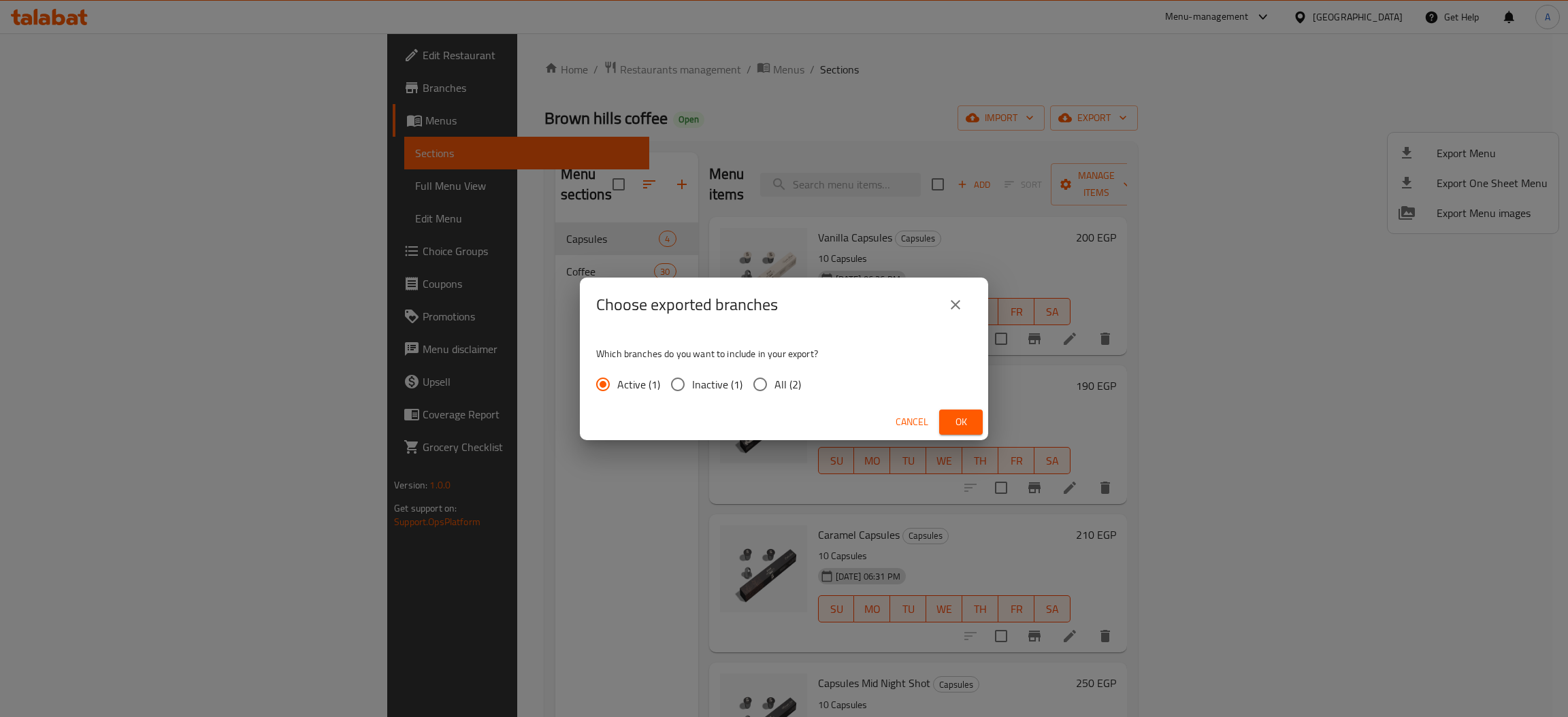
click at [791, 384] on span "All (2)" at bounding box center [787, 384] width 27 height 17
click at [775, 384] on input "All (2)" at bounding box center [760, 384] width 29 height 29
radio input "true"
click at [964, 426] on span "Ok" at bounding box center [962, 421] width 22 height 17
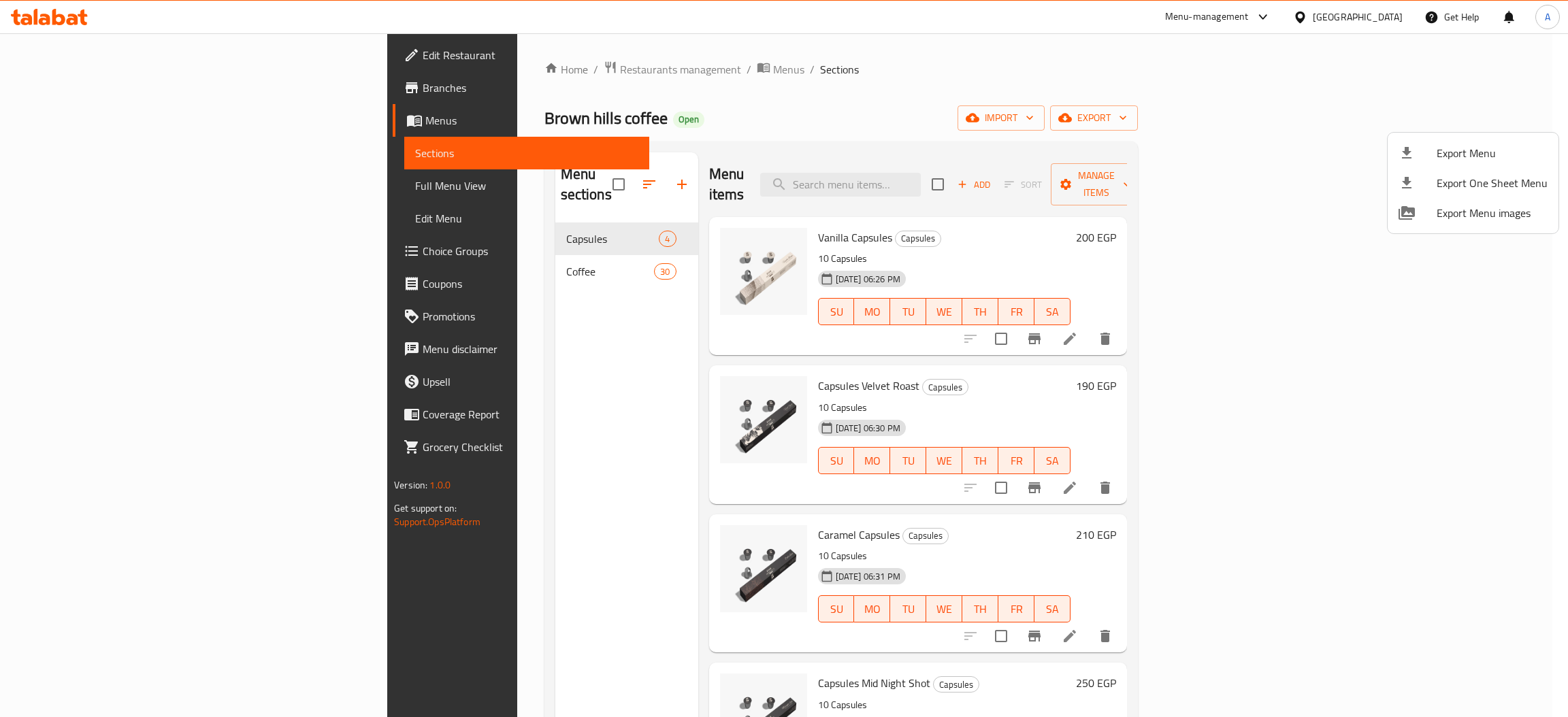
click at [1382, 4] on div at bounding box center [784, 358] width 1568 height 717
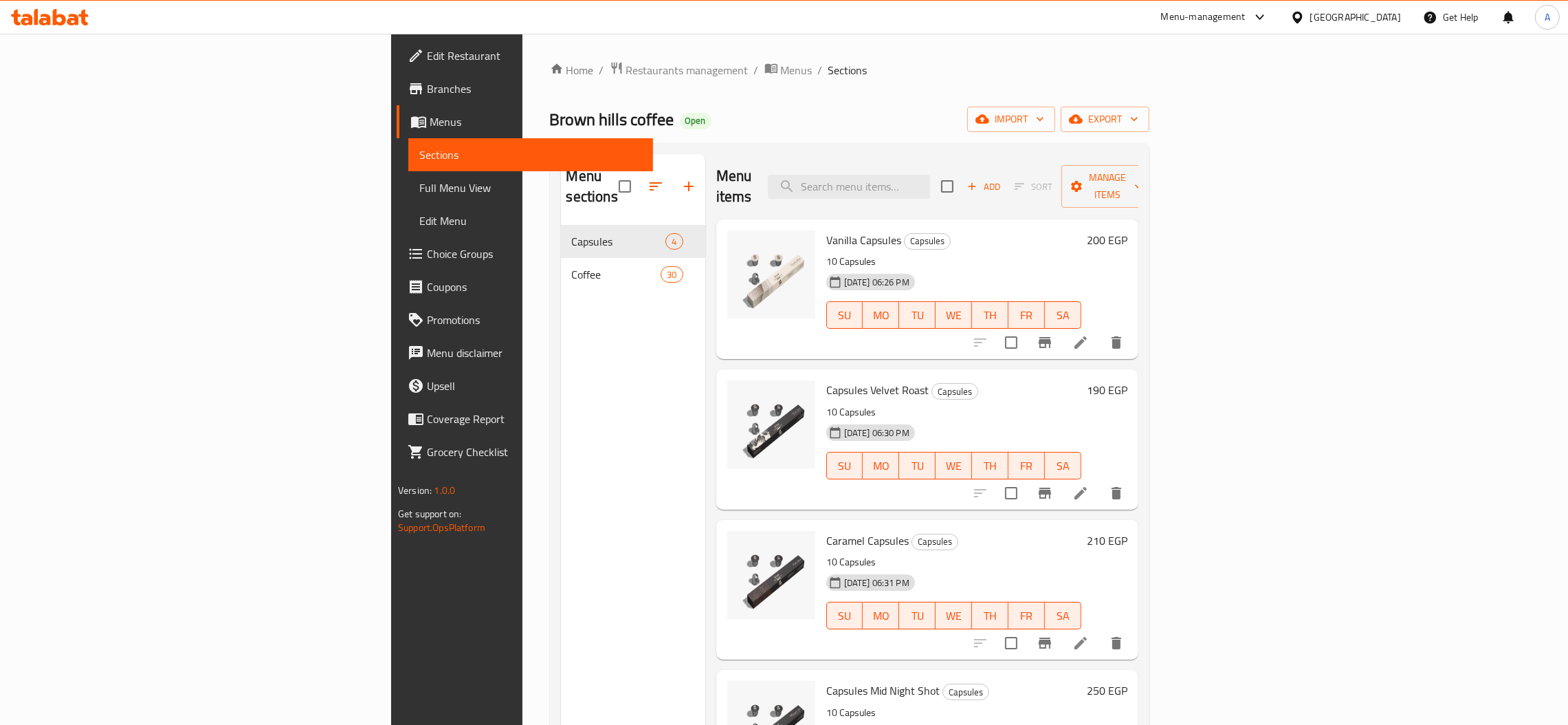
click at [1393, 10] on div "Egypt" at bounding box center [1355, 17] width 91 height 15
click at [1230, 367] on div "[GEOGRAPHIC_DATA]" at bounding box center [1252, 361] width 91 height 15
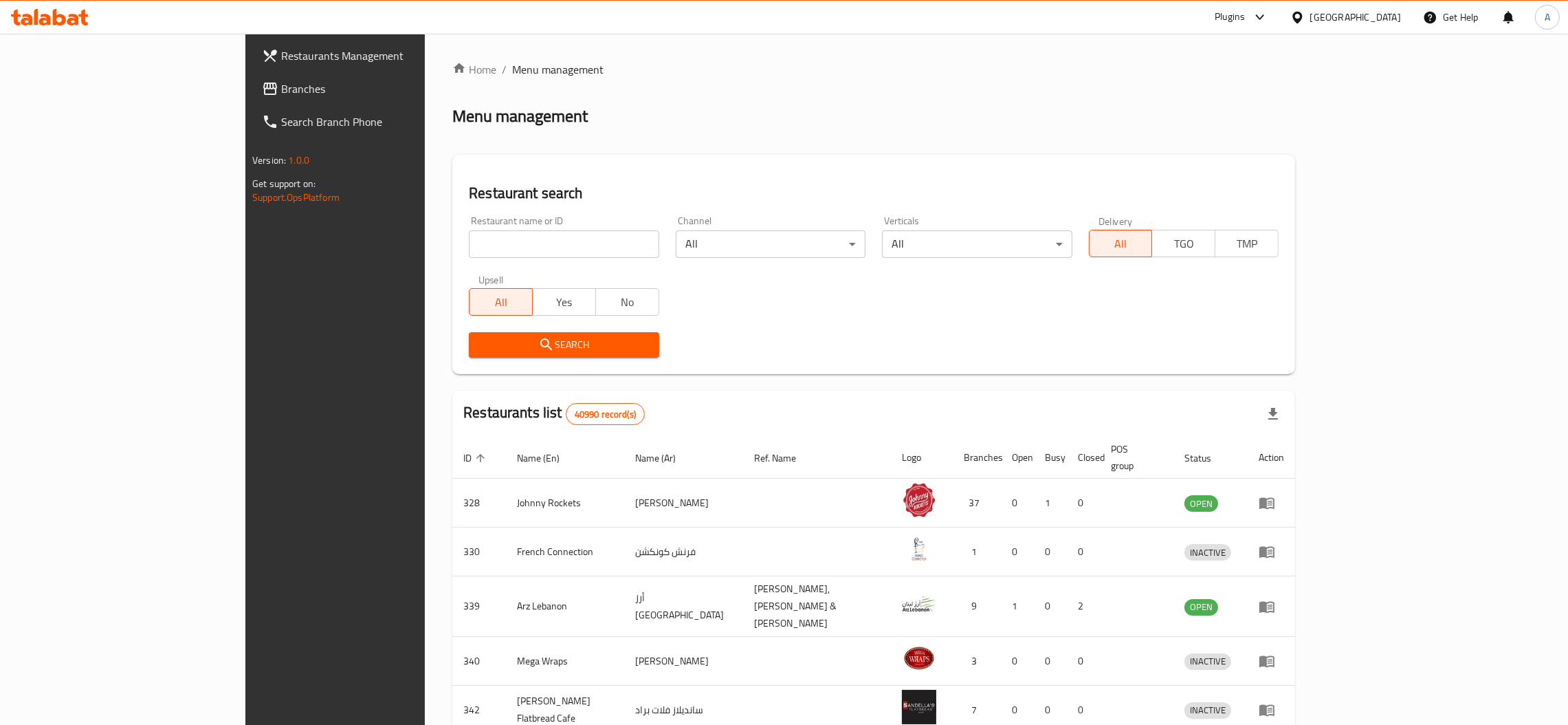
click at [281, 83] on span "Branches" at bounding box center [388, 89] width 215 height 17
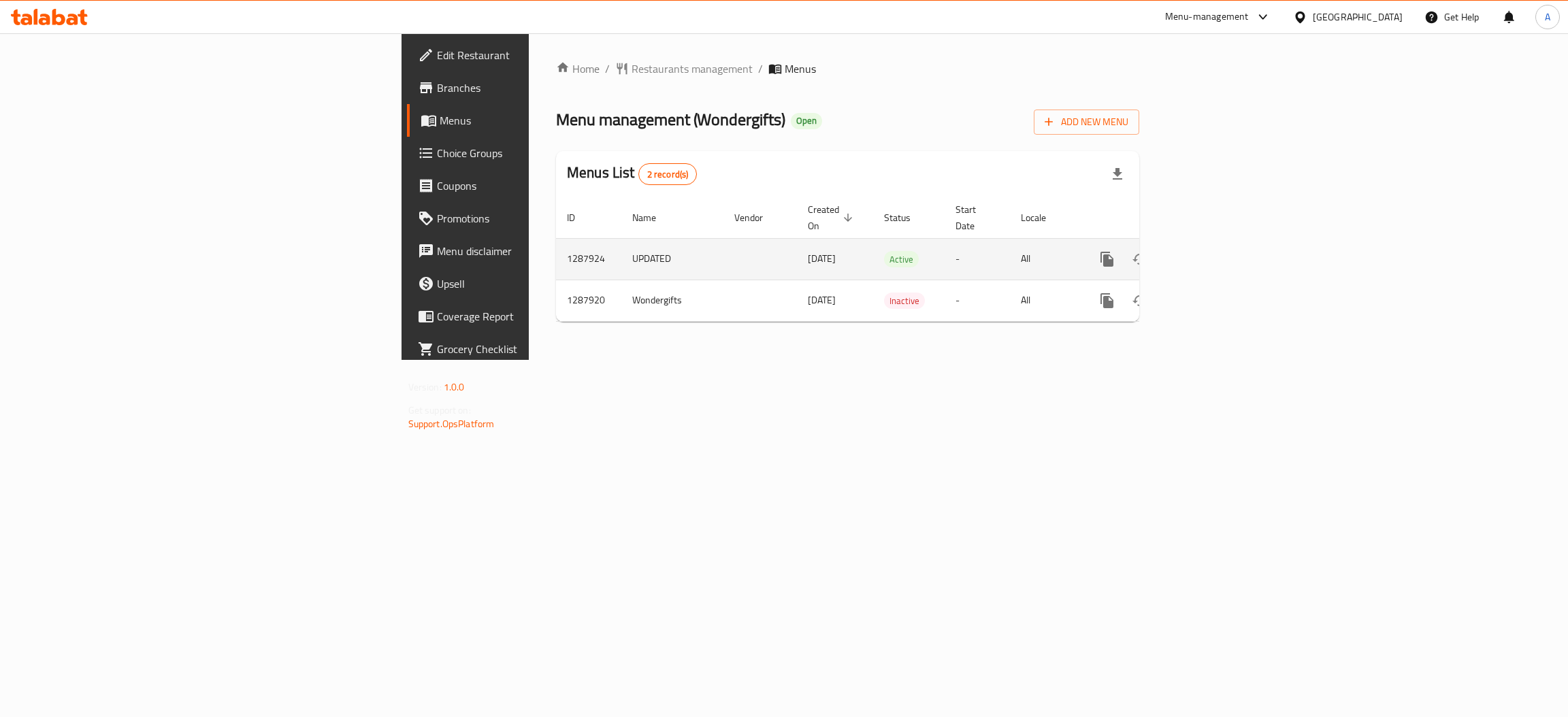
click at [1222, 243] on link "enhanced table" at bounding box center [1205, 259] width 33 height 33
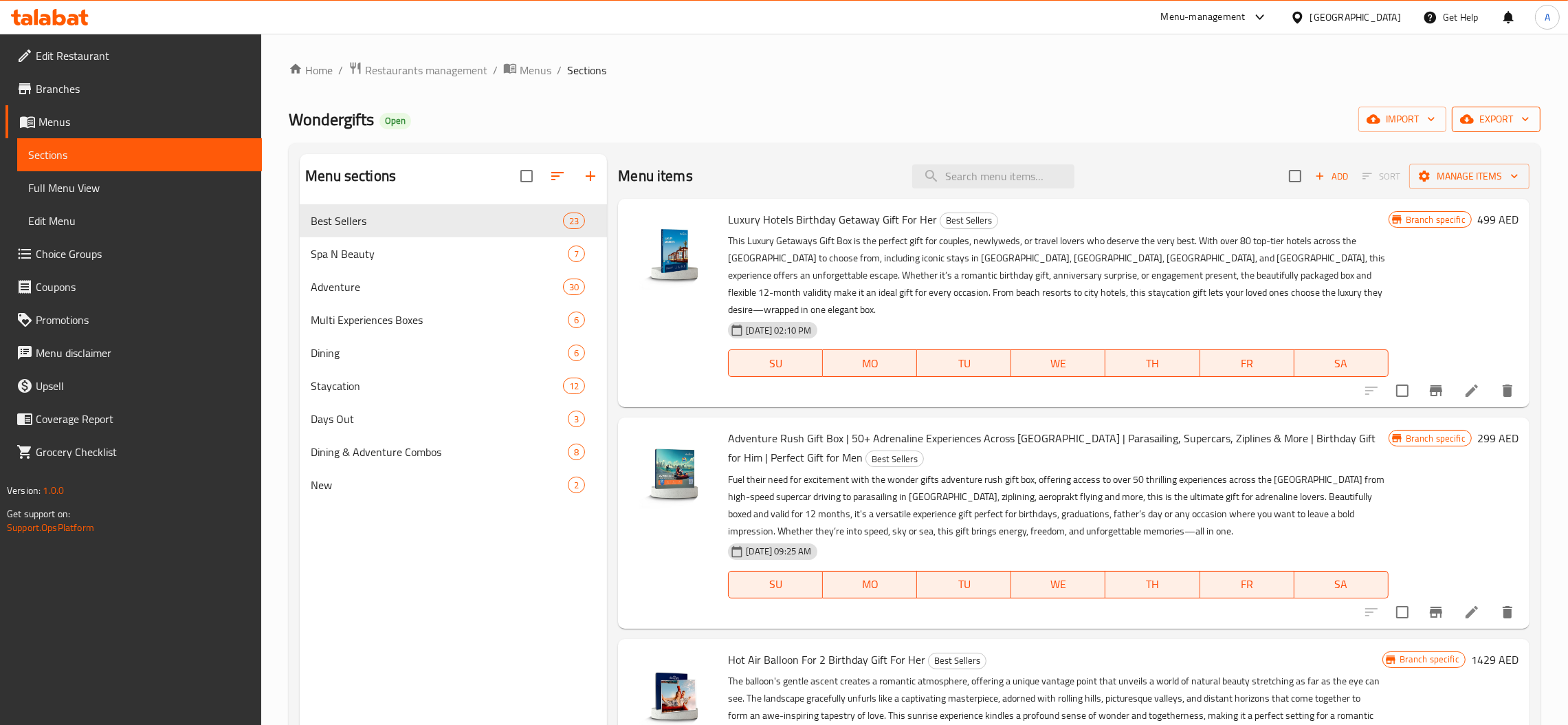
click at [1517, 119] on span "export" at bounding box center [1496, 119] width 67 height 17
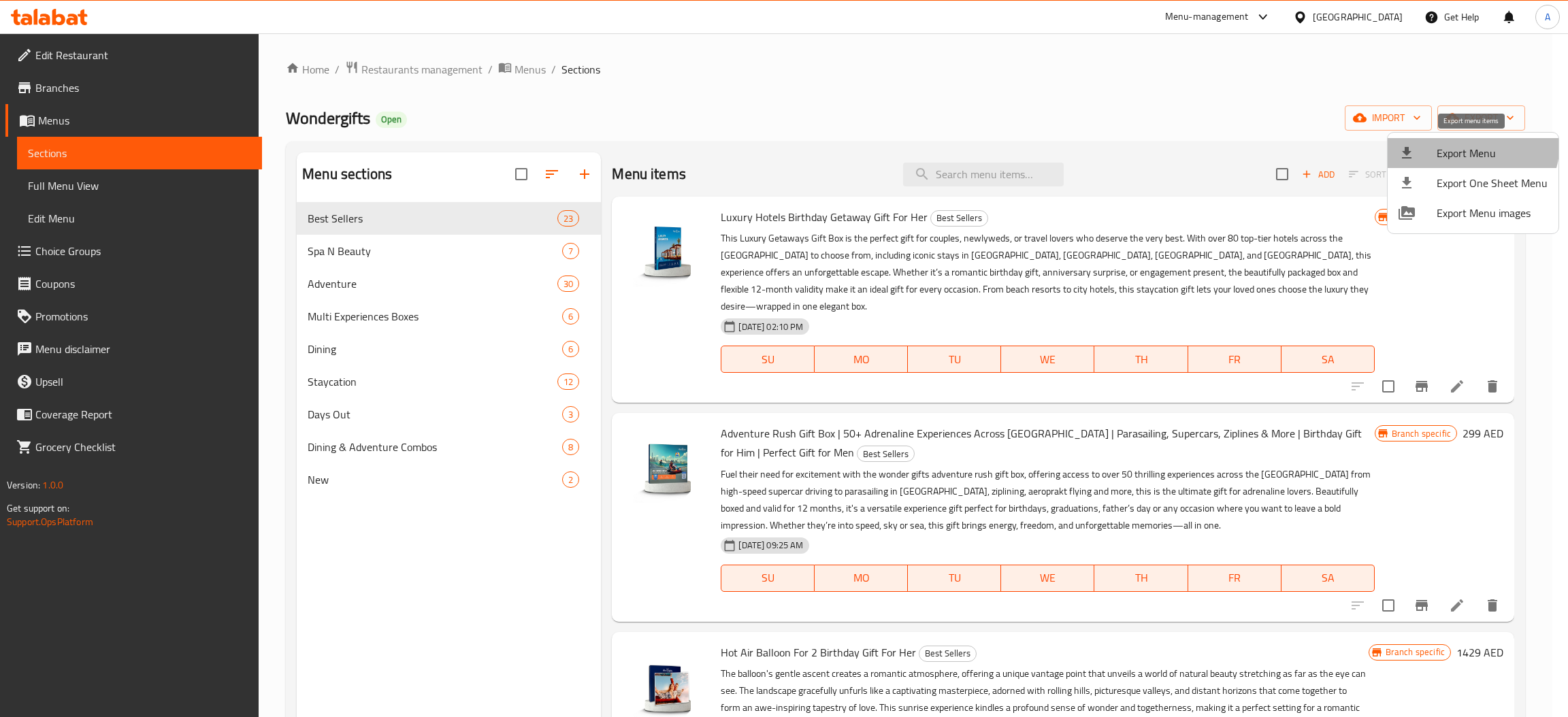
click at [1465, 145] on span "Export Menu" at bounding box center [1492, 153] width 111 height 17
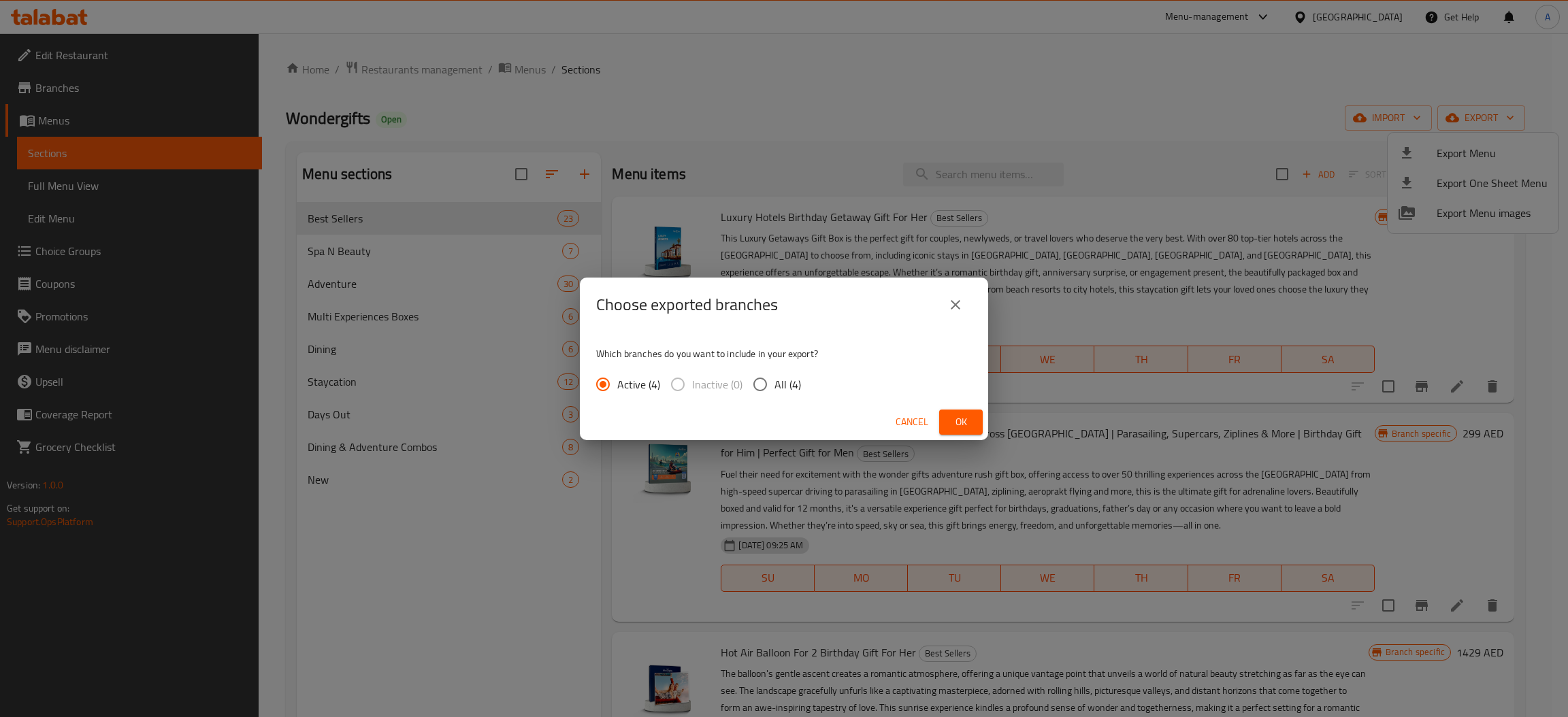
click at [794, 380] on span "All (4)" at bounding box center [787, 384] width 27 height 17
click at [775, 380] on input "All (4)" at bounding box center [760, 384] width 29 height 29
radio input "true"
click at [974, 413] on button "Ok" at bounding box center [961, 421] width 44 height 25
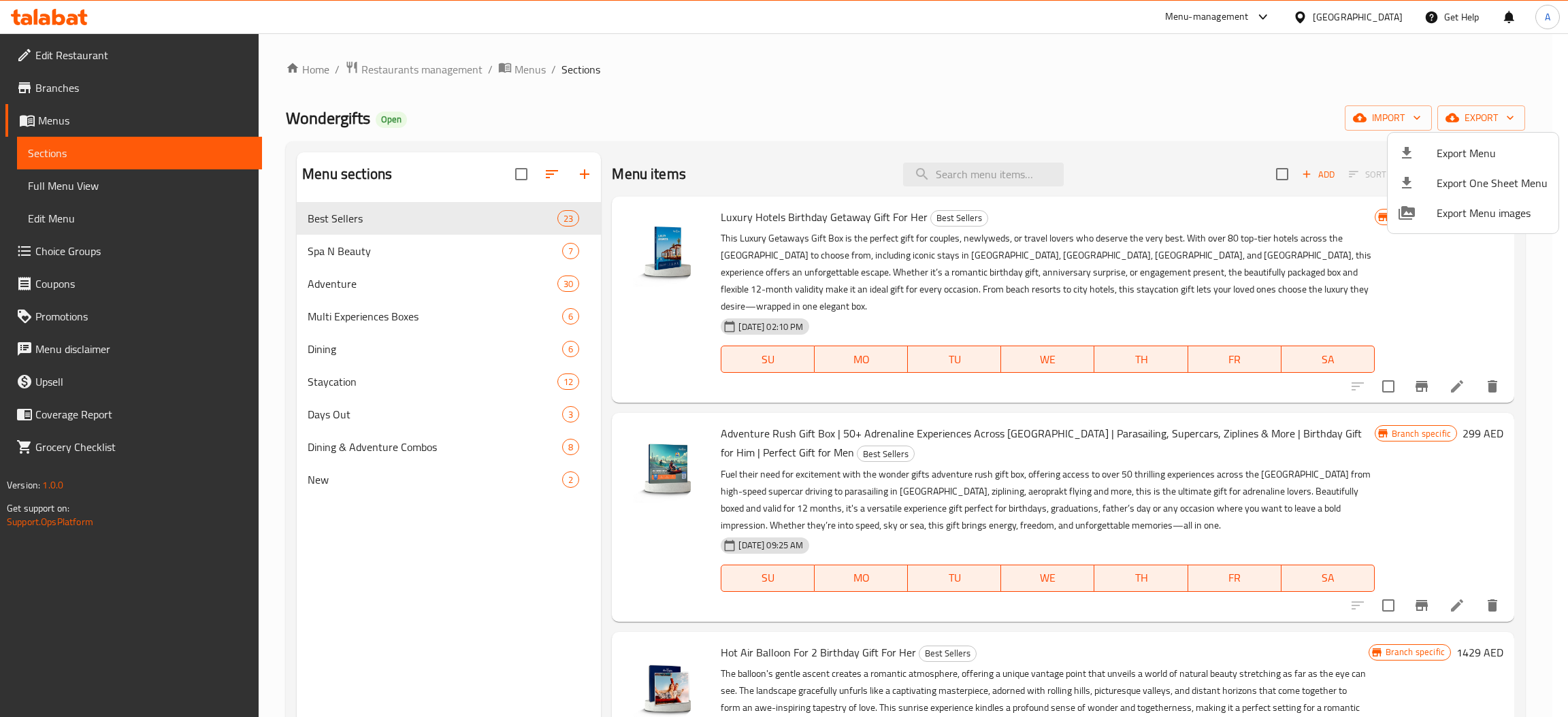
click at [137, 85] on div at bounding box center [784, 358] width 1568 height 717
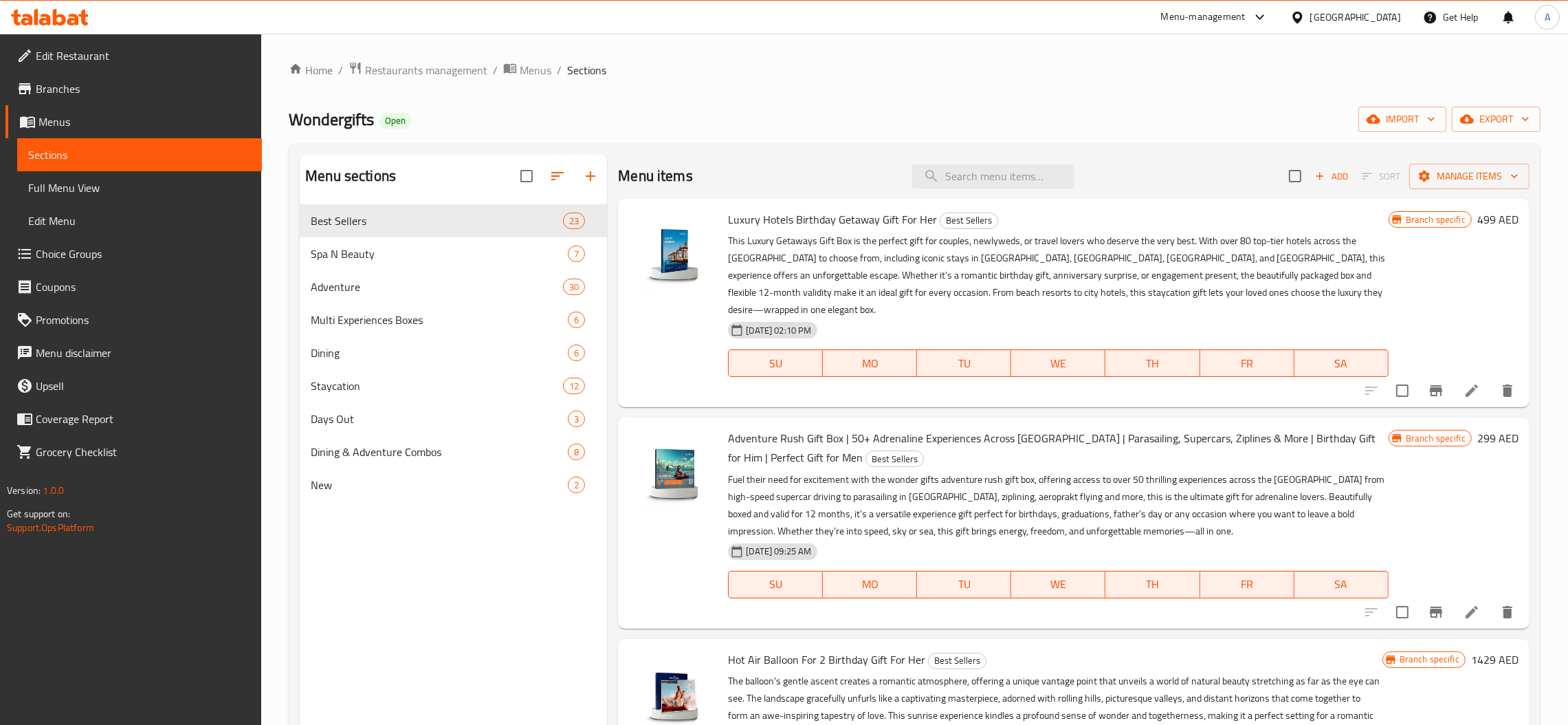
click at [138, 86] on span "Branches" at bounding box center [143, 89] width 215 height 17
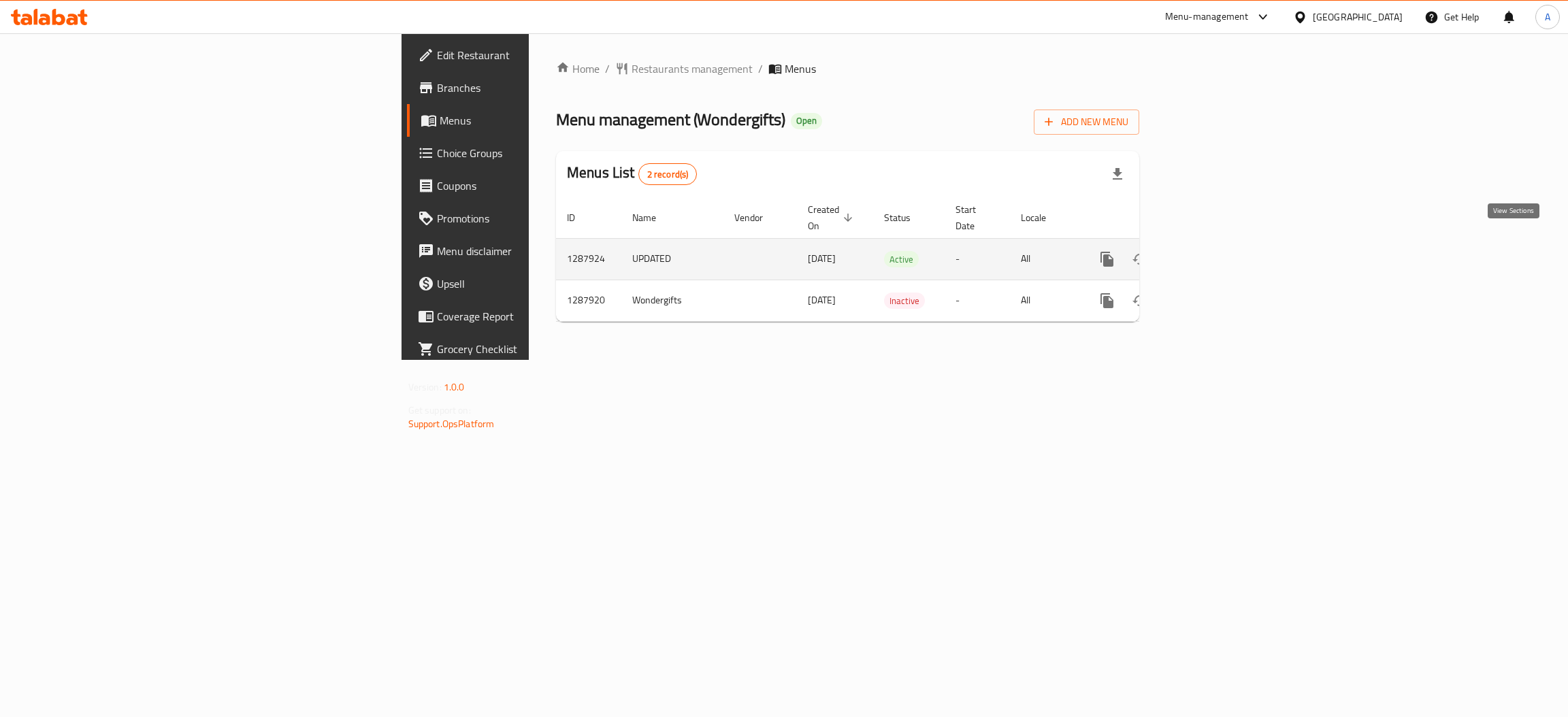
click at [1214, 251] on icon "enhanced table" at bounding box center [1205, 259] width 17 height 17
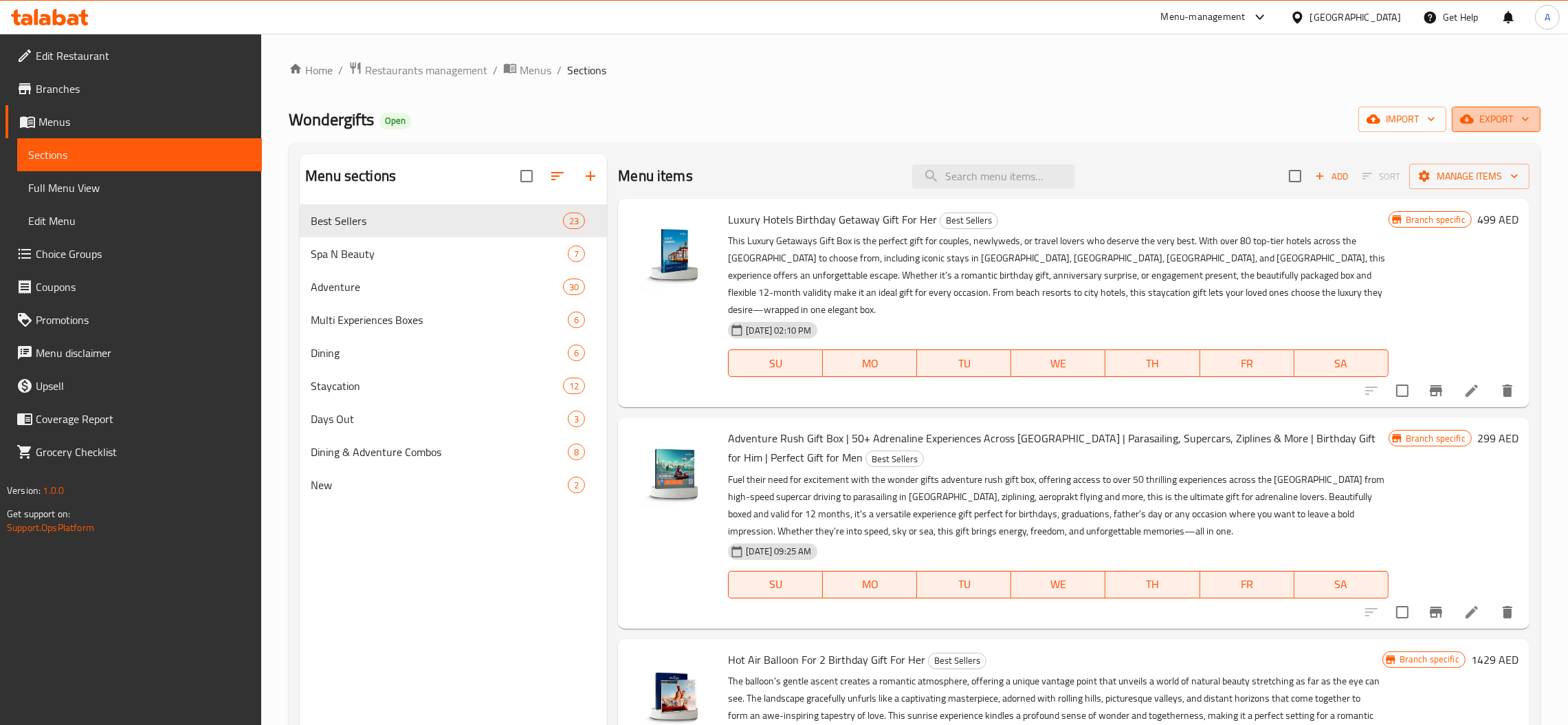
click at [1513, 119] on span "export" at bounding box center [1496, 119] width 67 height 17
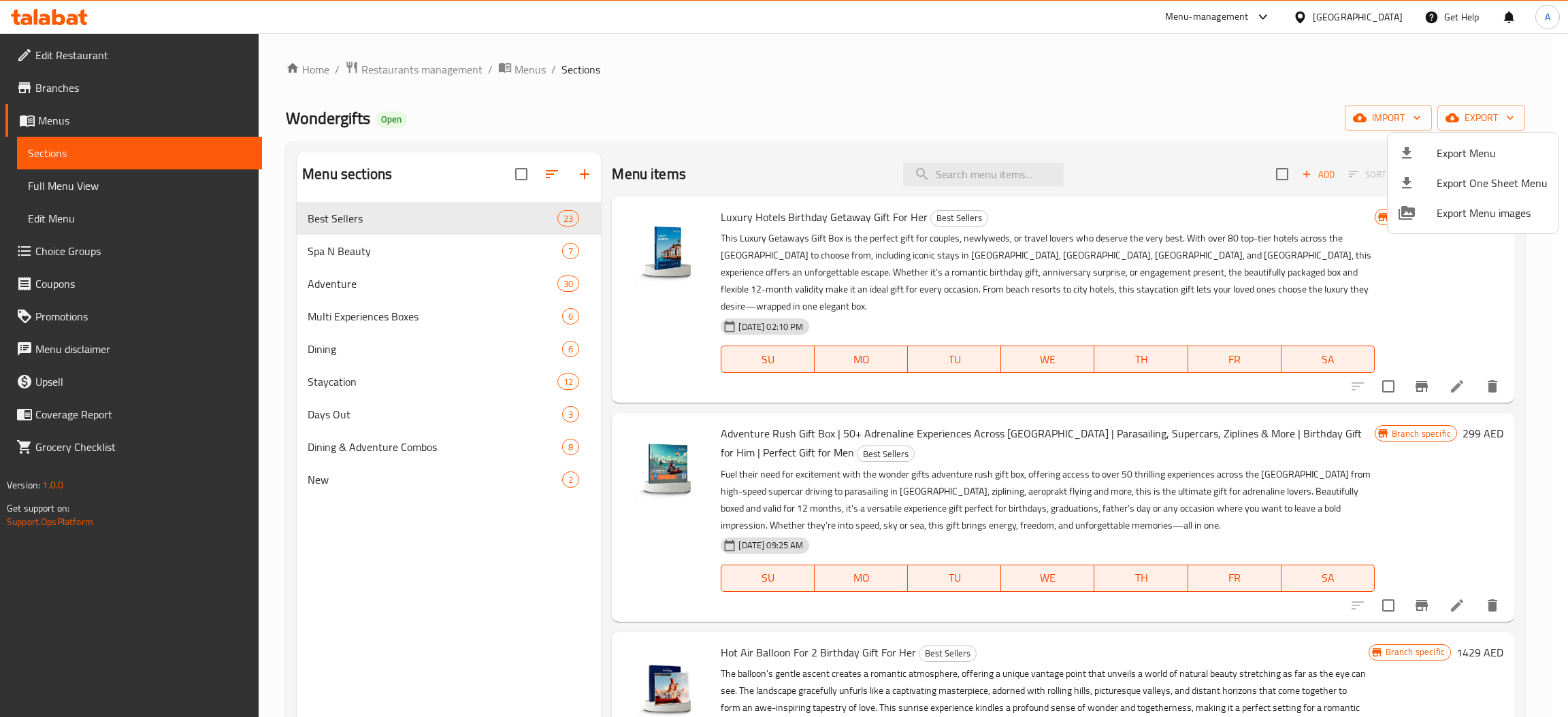
click at [1402, 97] on div at bounding box center [784, 358] width 1568 height 717
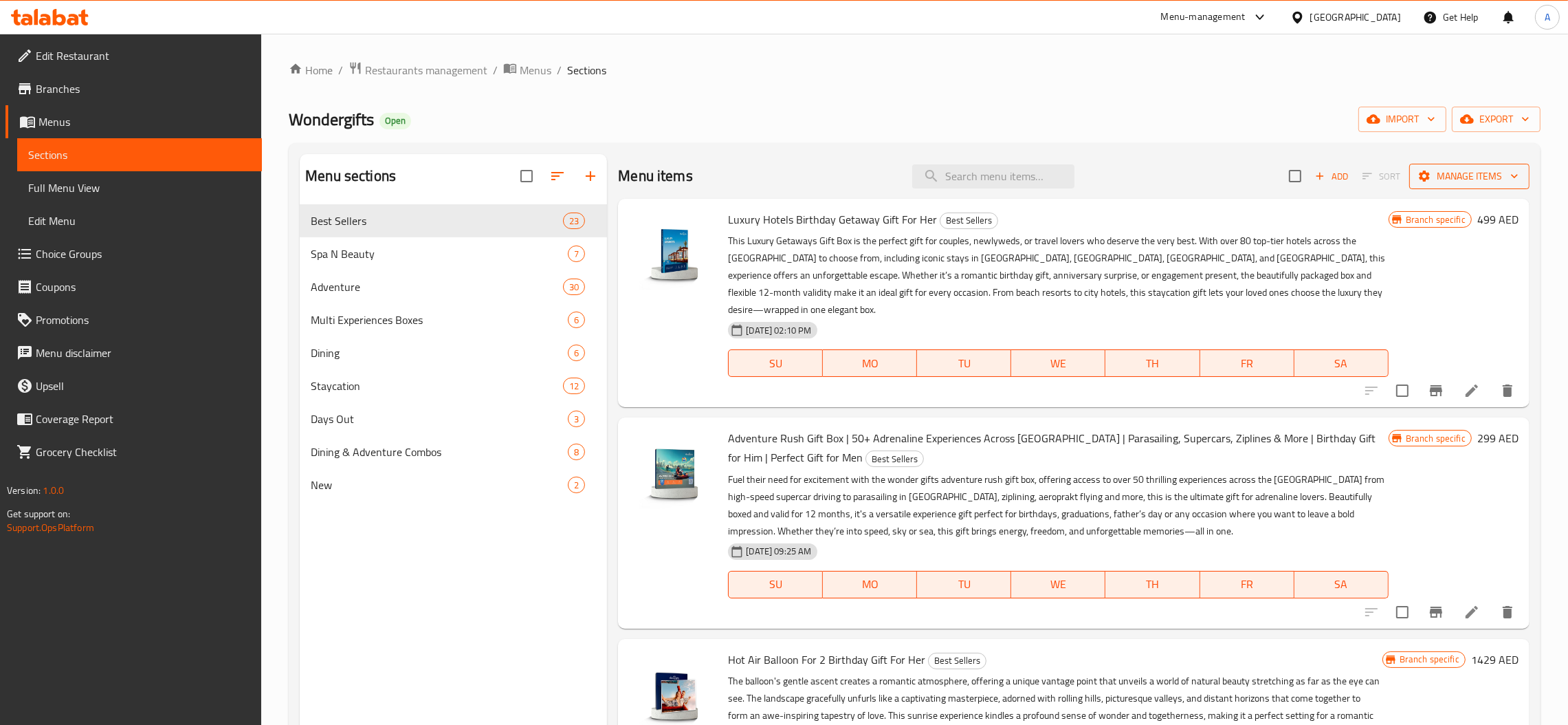
click at [1476, 173] on span "Manage items" at bounding box center [1469, 176] width 98 height 17
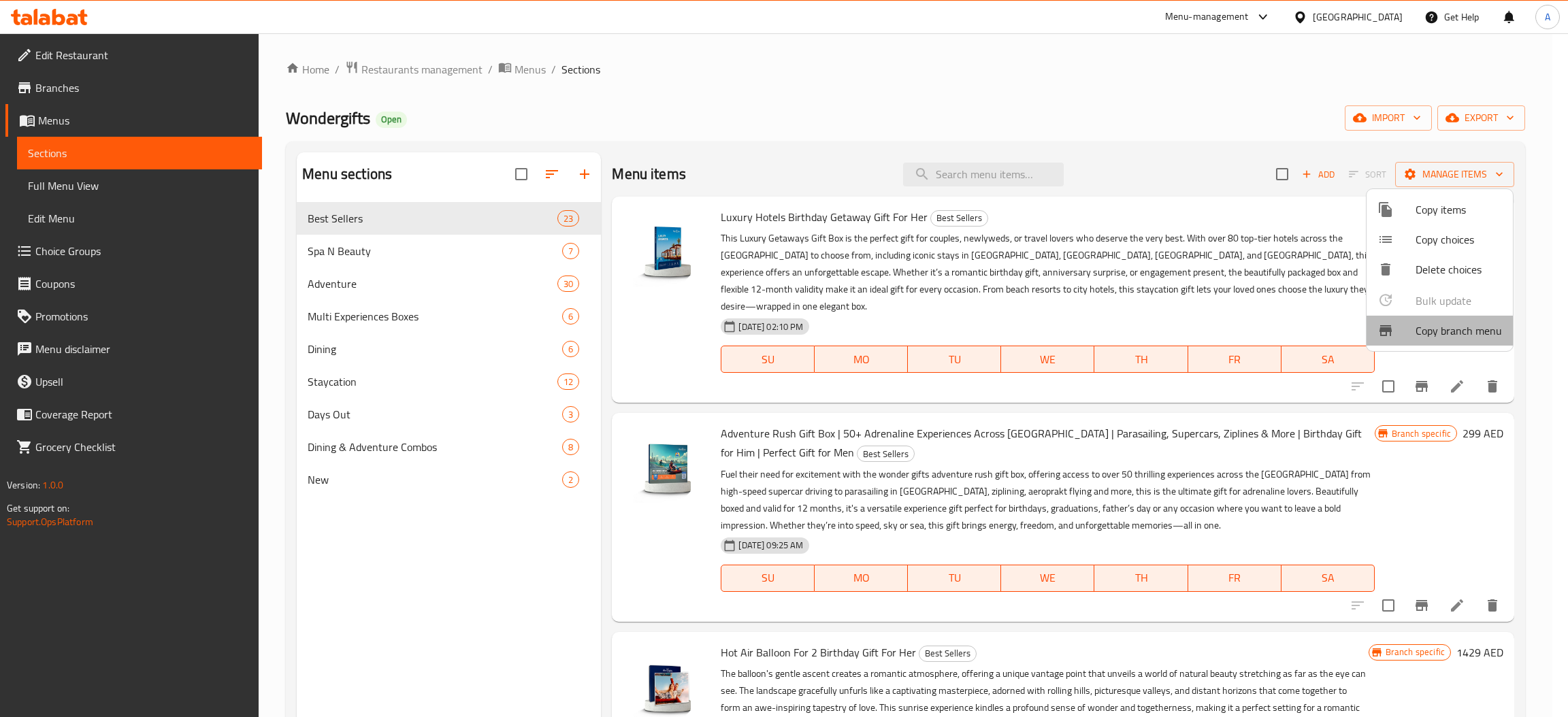
click at [1443, 326] on span "Copy branch menu" at bounding box center [1458, 330] width 86 height 17
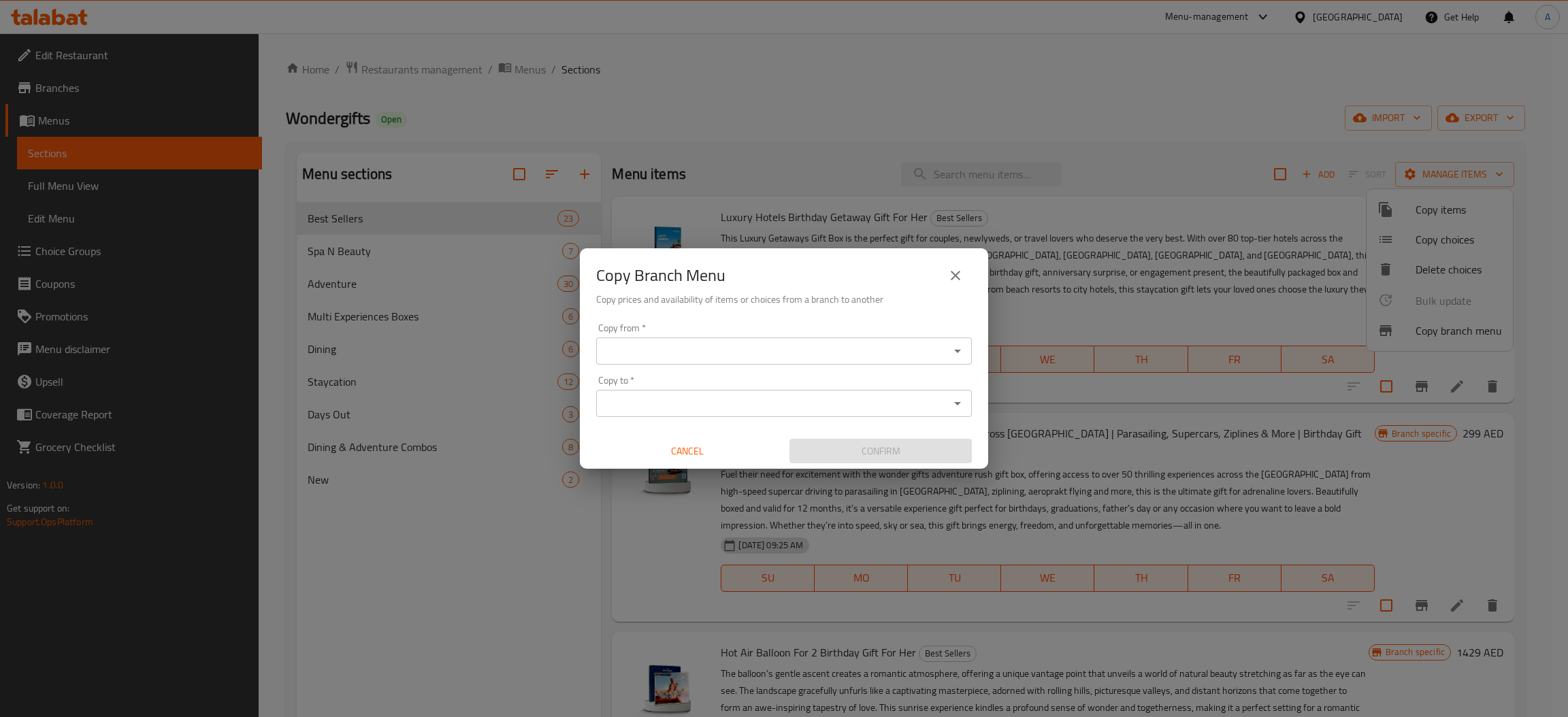
click at [839, 346] on input "Copy from   *" at bounding box center [773, 350] width 345 height 19
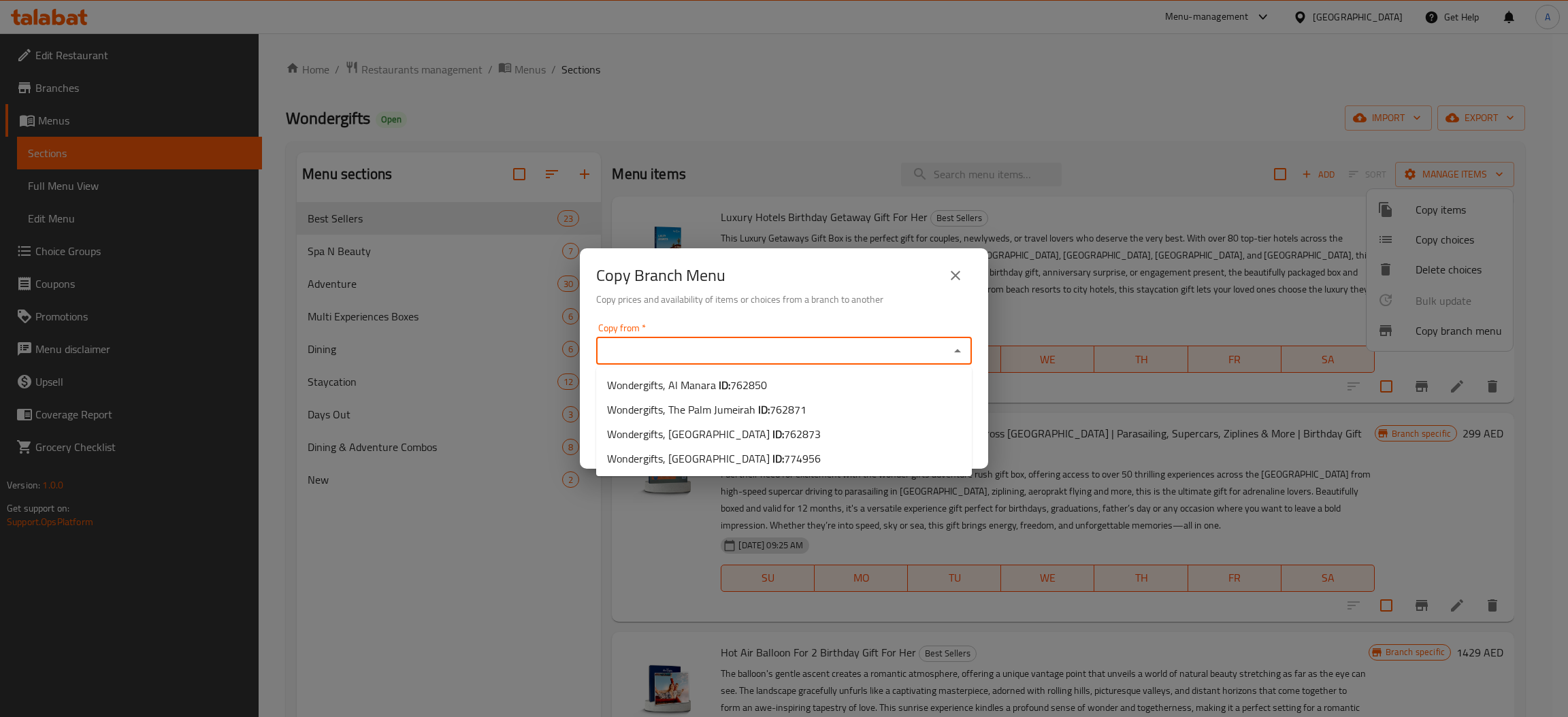
paste input "762873"
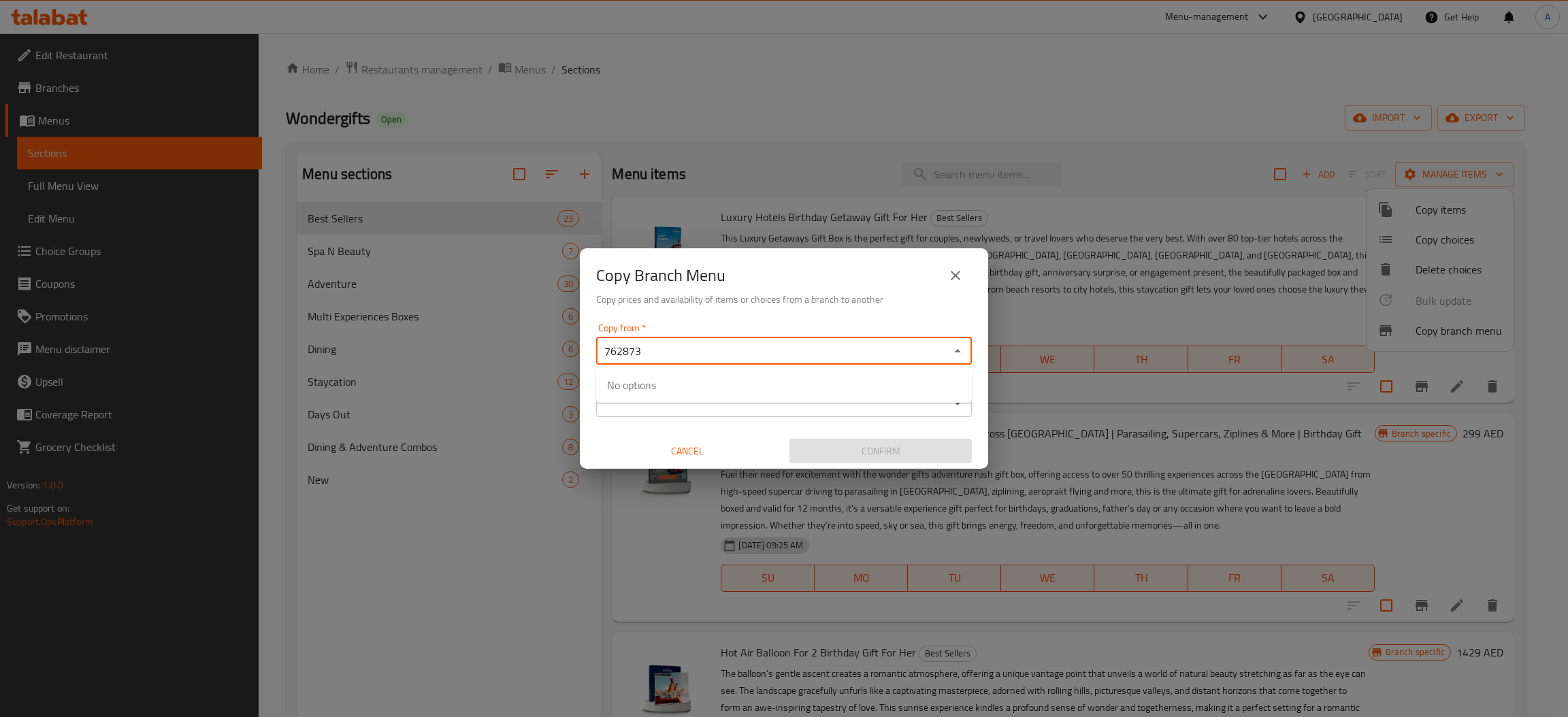
click at [872, 344] on input "762873" at bounding box center [773, 350] width 345 height 19
click at [946, 354] on div "762873 Copy from *" at bounding box center [784, 351] width 376 height 28
type input "7"
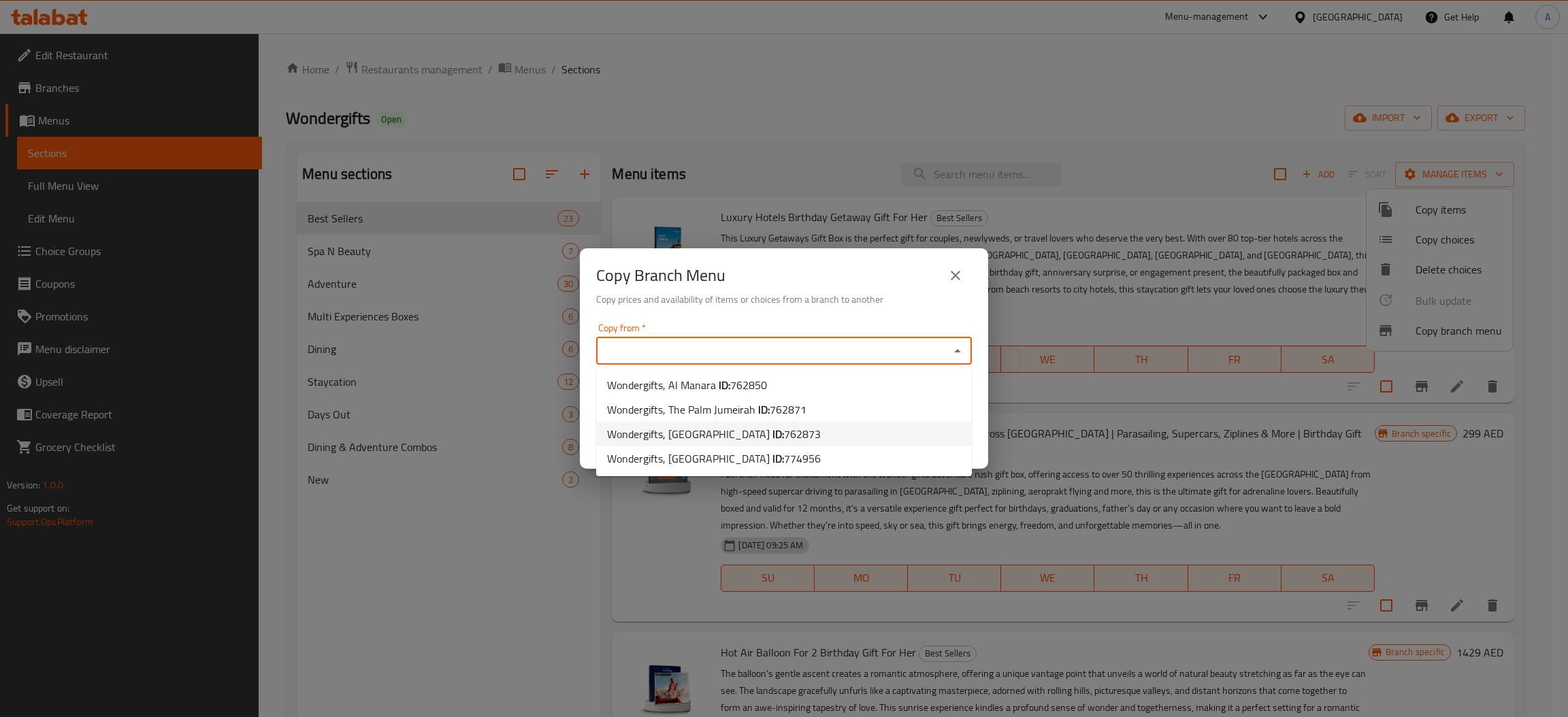
click at [827, 424] on li "Wondergifts, Dubai Festival City ID: 762873" at bounding box center [784, 434] width 376 height 25
type input "Wondergifts, Dubai Festival City"
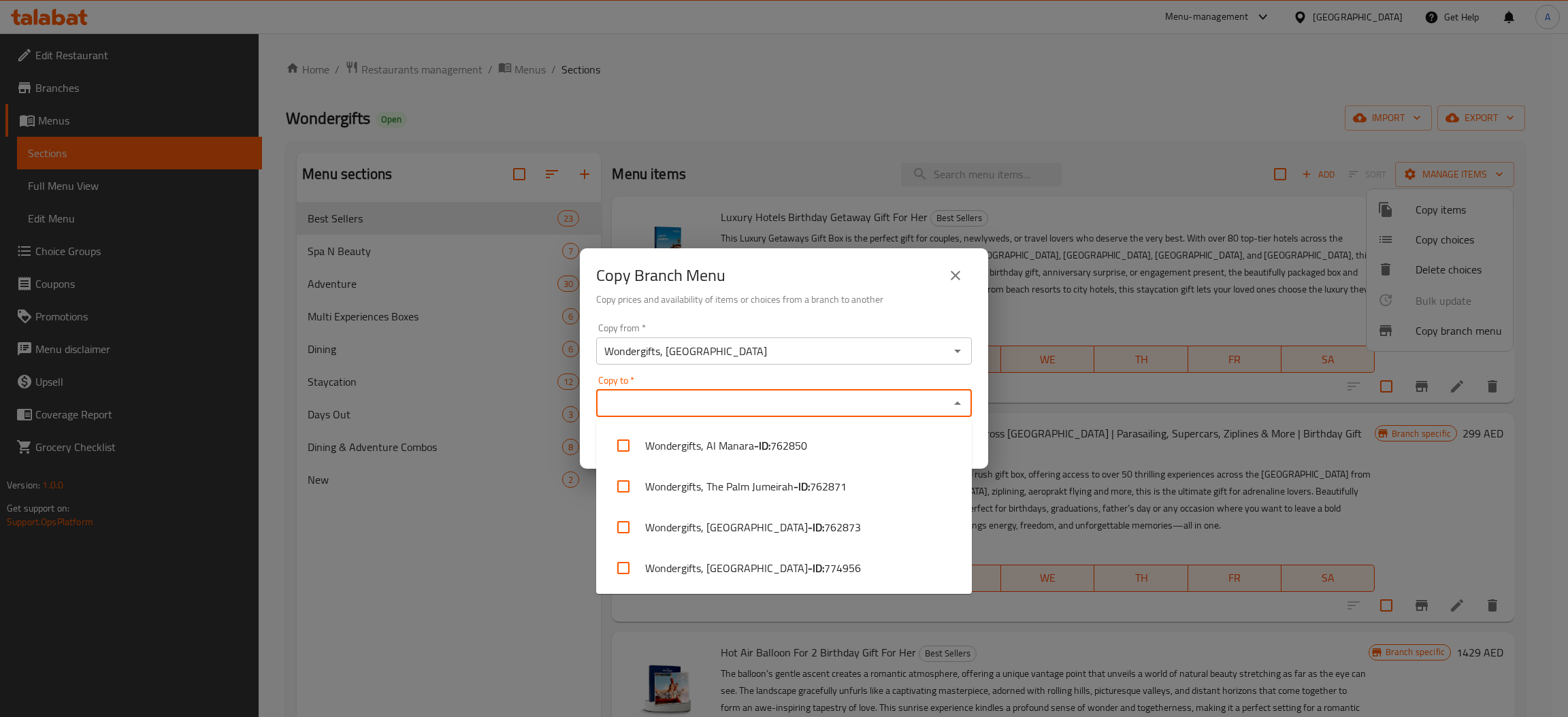
click at [798, 409] on input "Copy to   *" at bounding box center [773, 403] width 345 height 19
click at [832, 574] on span "774956" at bounding box center [842, 568] width 37 height 17
checkbox input "true"
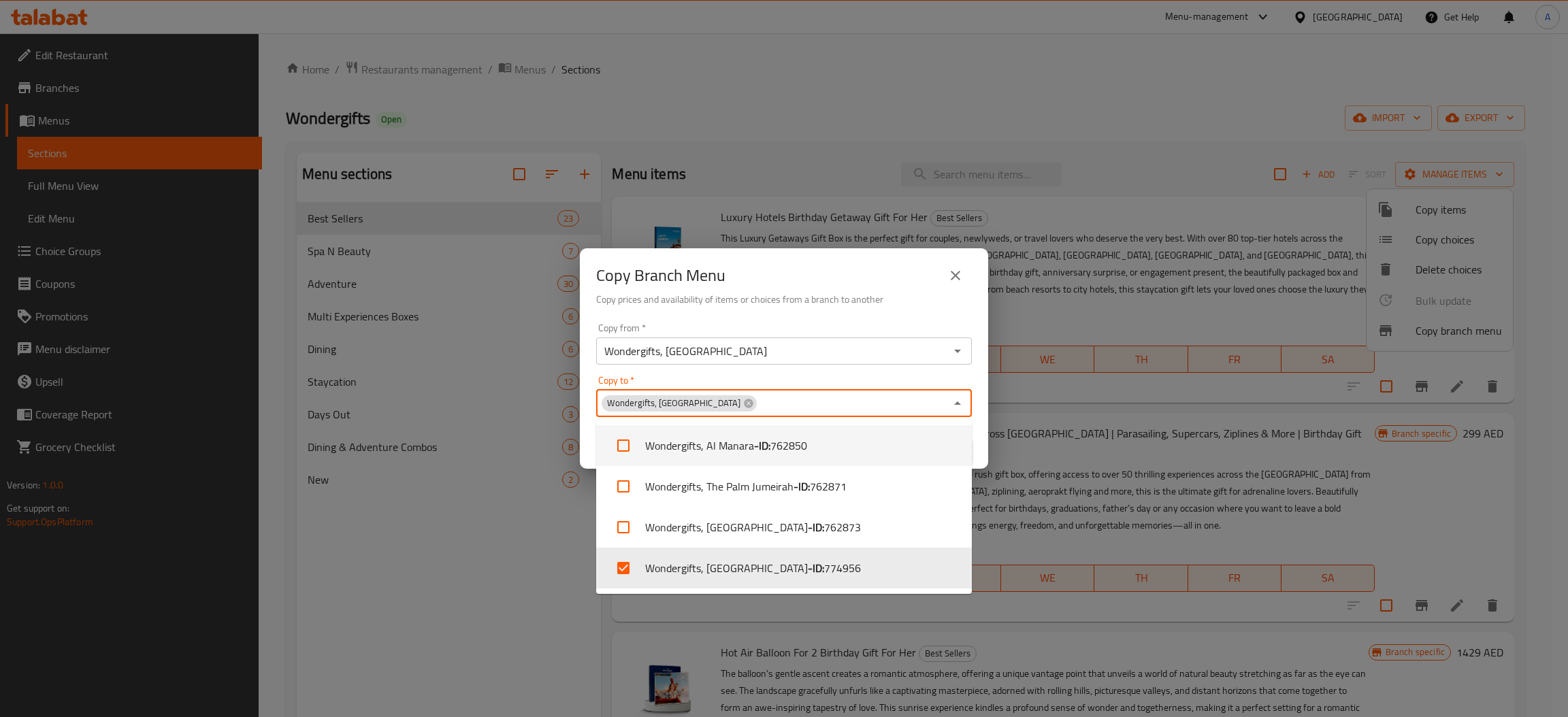
click at [975, 443] on div "Confirm" at bounding box center [880, 451] width 193 height 36
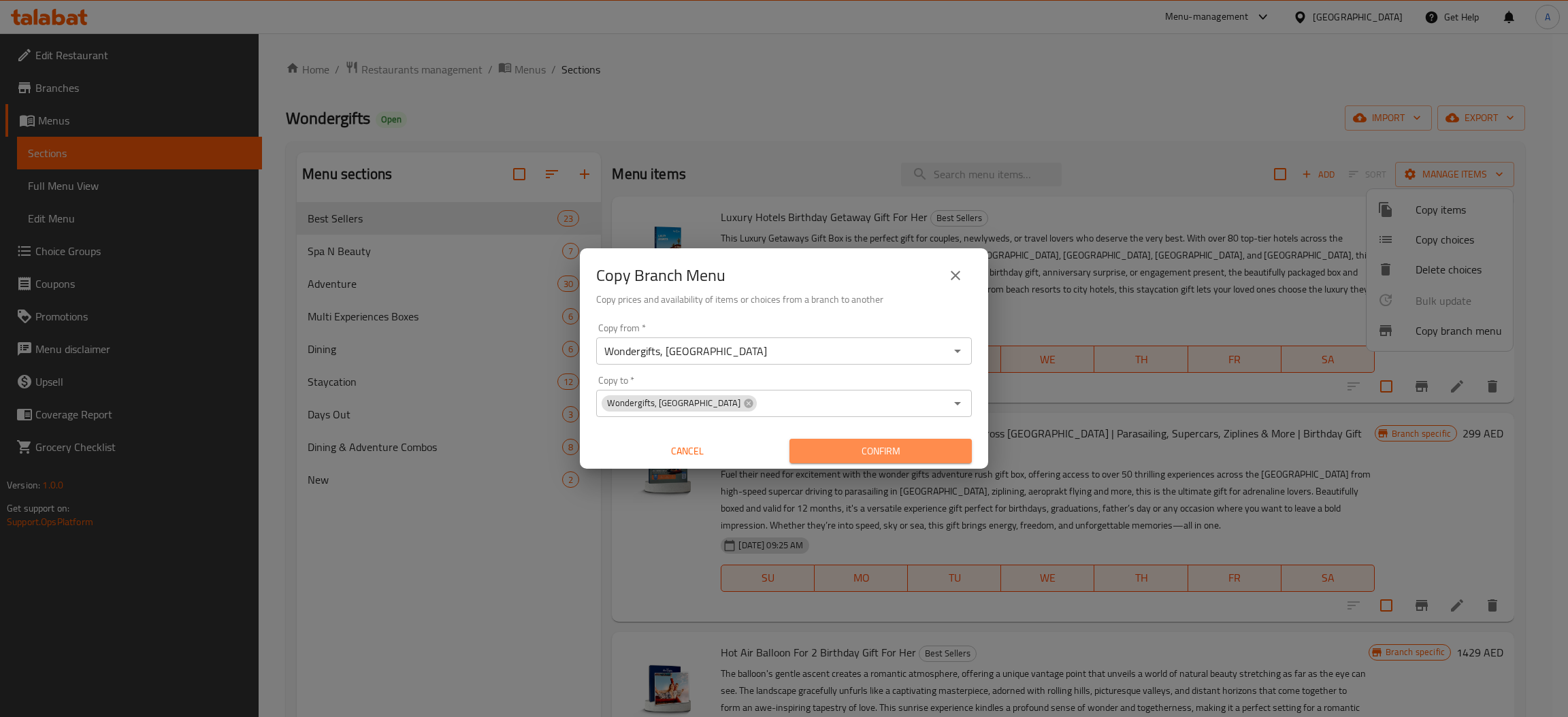
click at [953, 455] on span "Confirm" at bounding box center [880, 451] width 160 height 17
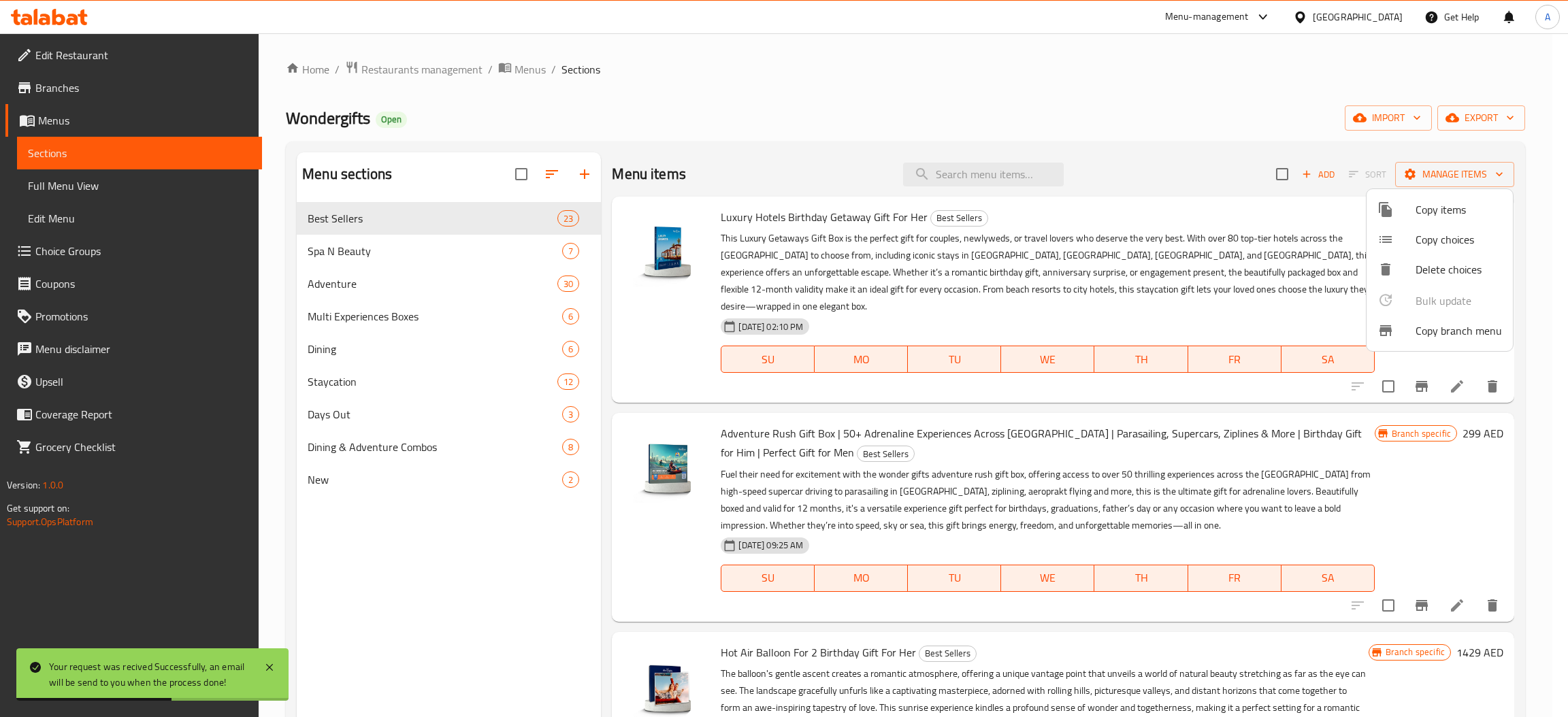
click at [1485, 129] on div at bounding box center [784, 358] width 1568 height 717
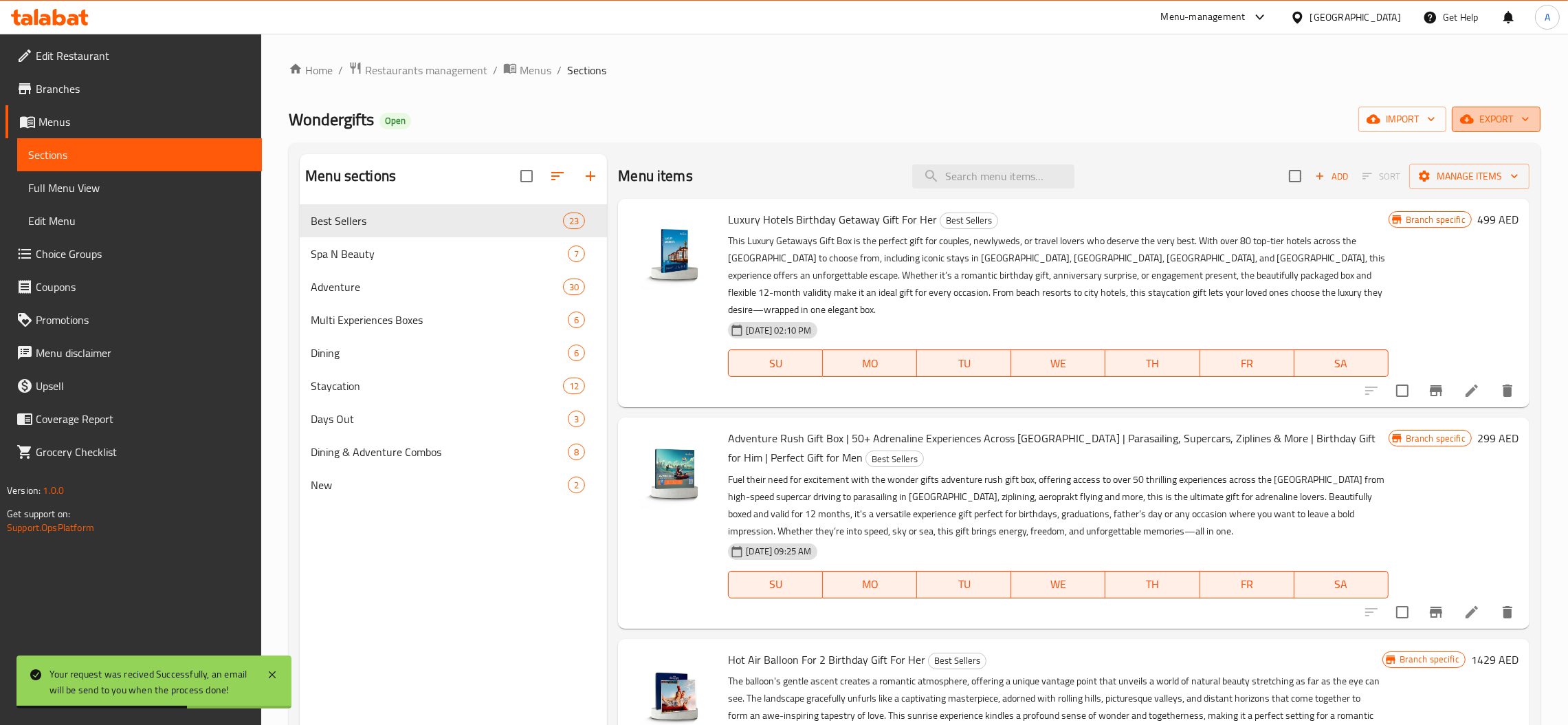
click at [1502, 124] on span "export" at bounding box center [1496, 119] width 67 height 17
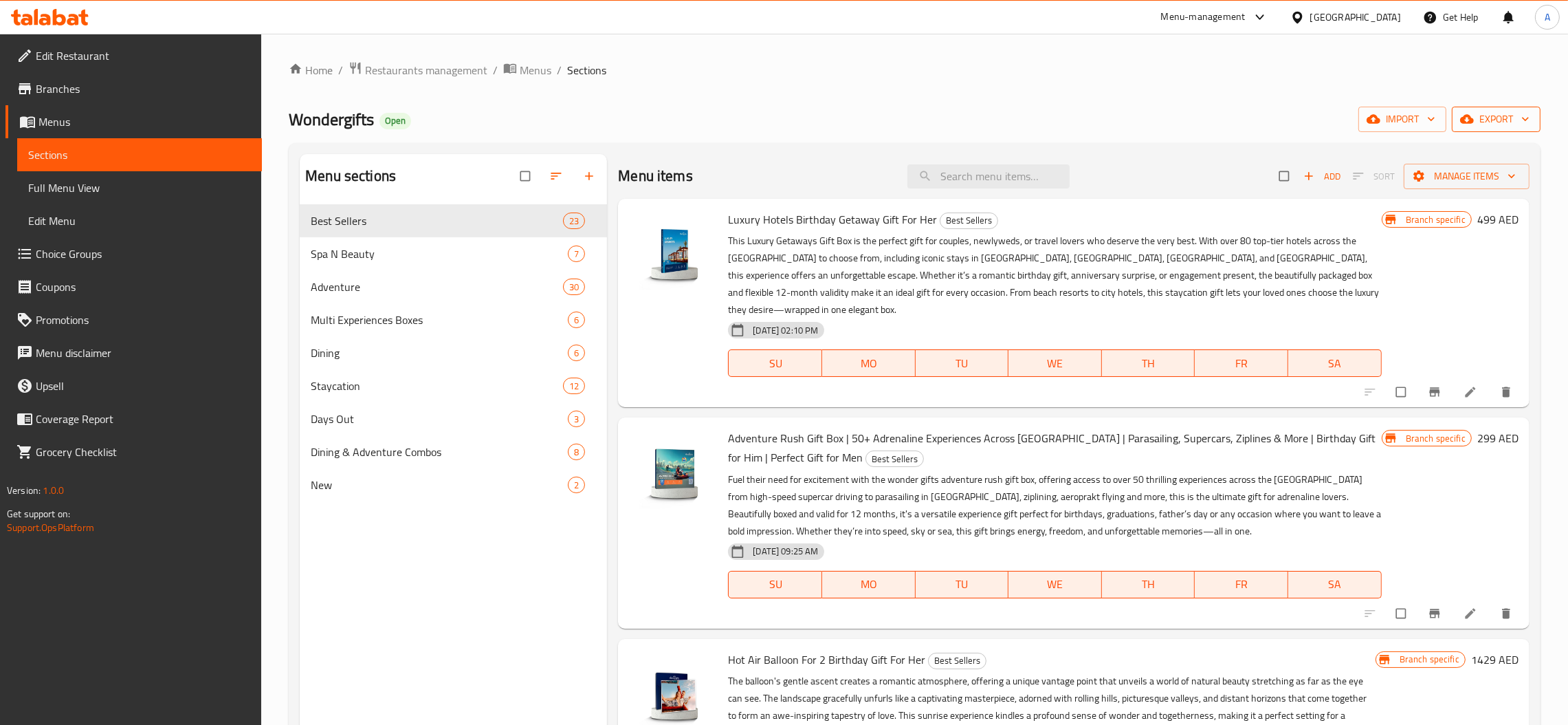
click at [1513, 124] on span "export" at bounding box center [1496, 119] width 67 height 17
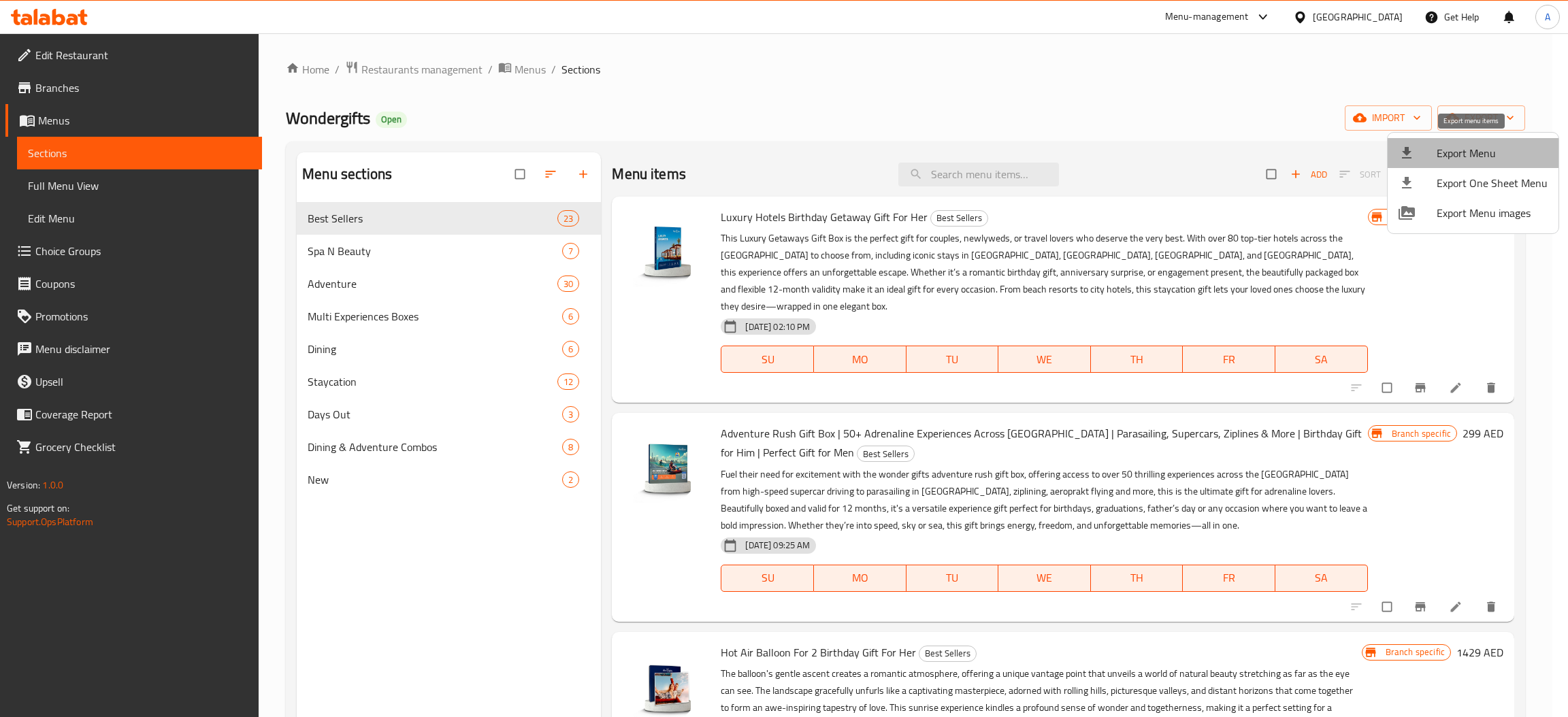
click at [1475, 149] on span "Export Menu" at bounding box center [1492, 153] width 111 height 17
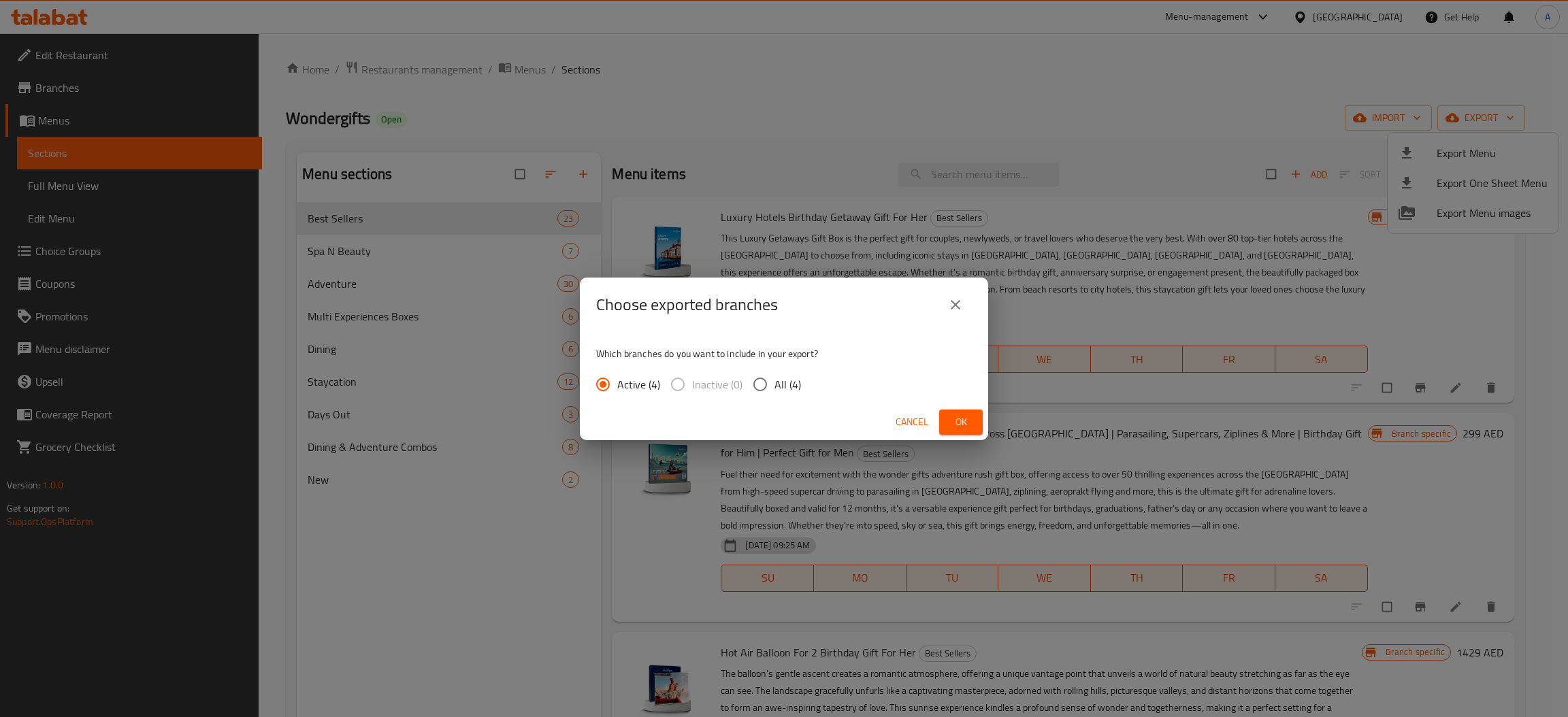
click at [803, 384] on div "Active (4) Inactive (0) All (4)" at bounding box center [704, 384] width 216 height 29
click at [793, 390] on span "All (4)" at bounding box center [787, 384] width 27 height 17
click at [775, 390] on input "All (4)" at bounding box center [760, 384] width 29 height 29
radio input "true"
drag, startPoint x: 975, startPoint y: 420, endPoint x: 1036, endPoint y: 294, distance: 140.0
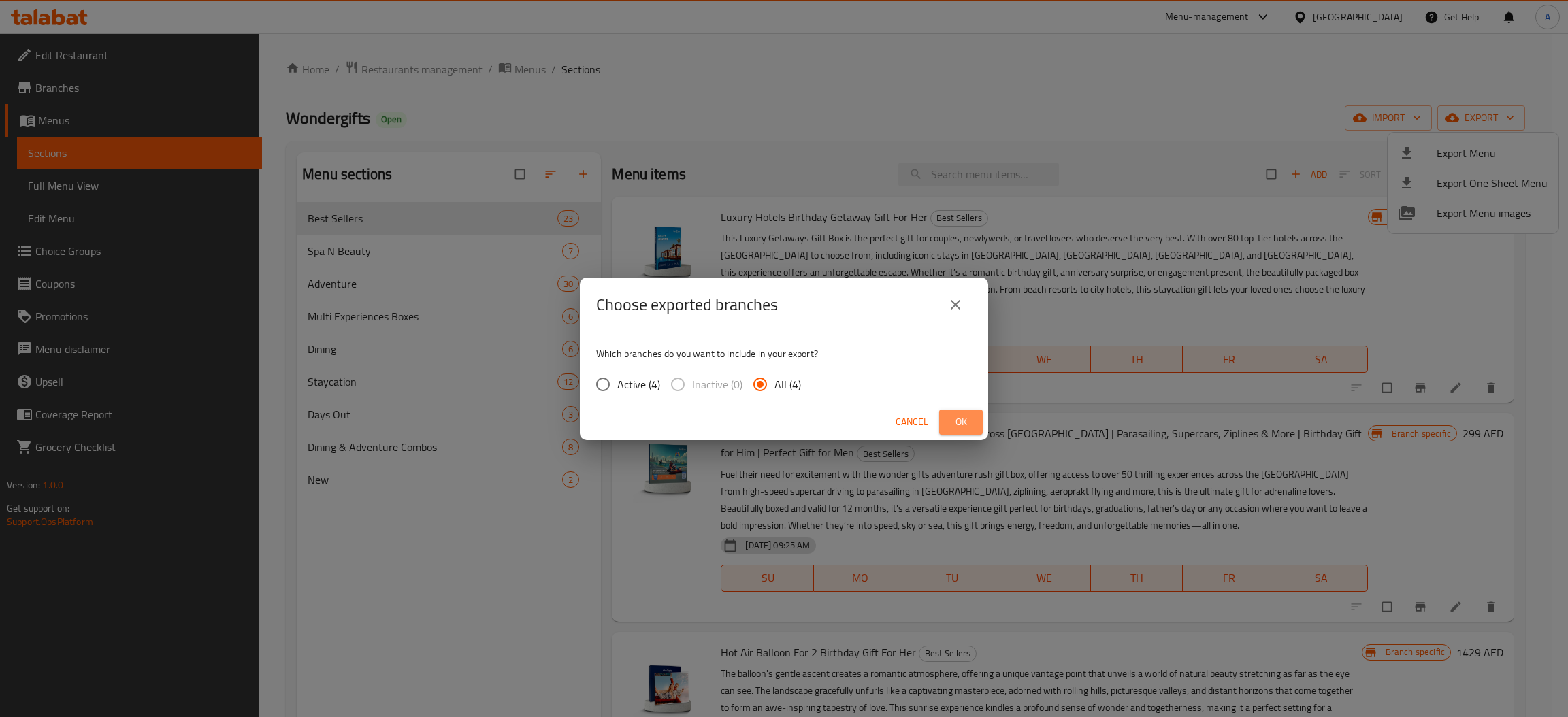
click at [975, 419] on button "Ok" at bounding box center [961, 421] width 44 height 25
